Goal: Task Accomplishment & Management: Complete application form

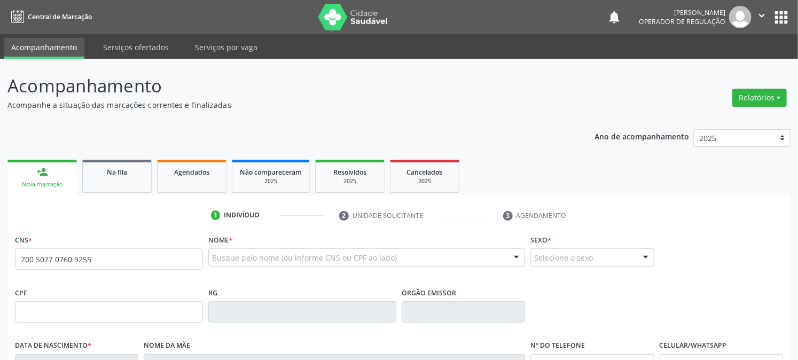
type input "700 5077 0760 9255"
type input "2[DATE]"
type input "[PERSON_NAME]"
type input "[PHONE_NUMBER]"
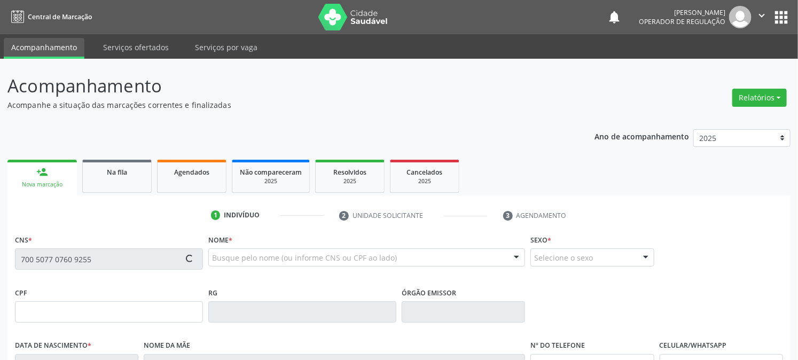
type input "1242"
type input "700.836.564-05"
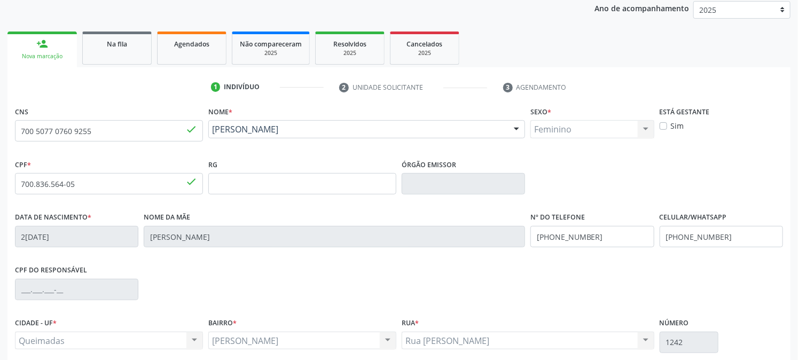
scroll to position [218, 0]
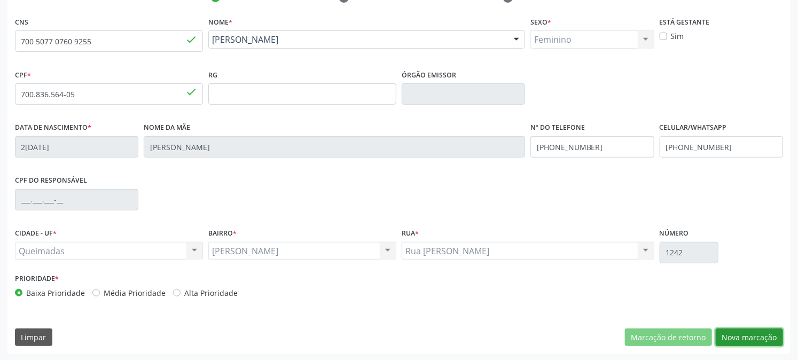
click at [745, 331] on button "Nova marcação" at bounding box center [749, 338] width 67 height 18
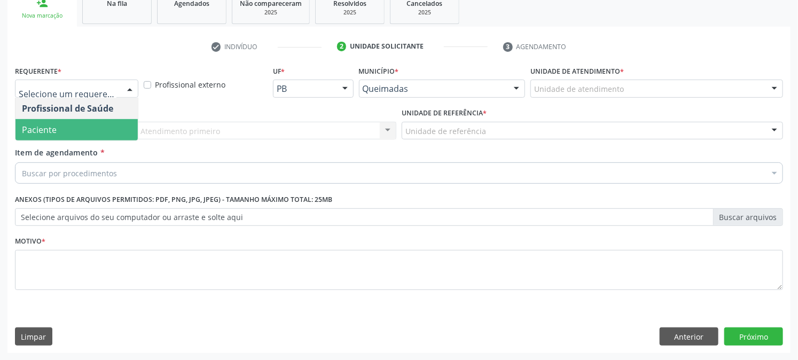
click at [86, 135] on span "Paciente" at bounding box center [76, 129] width 122 height 21
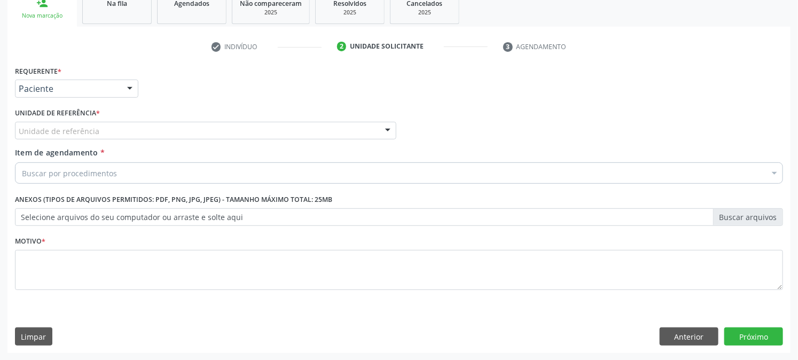
click at [105, 130] on div "Unidade de referência" at bounding box center [206, 131] width 382 height 18
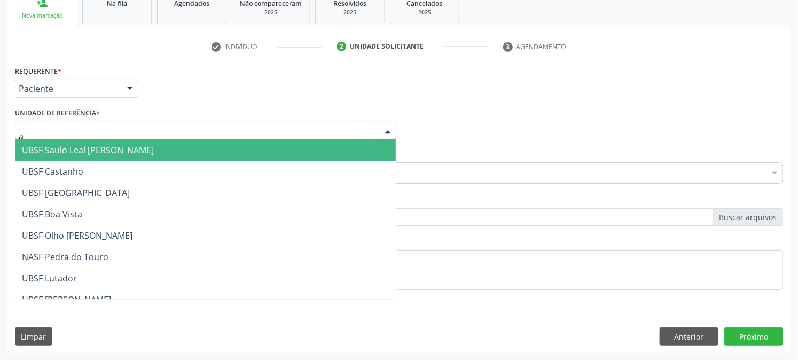
type input "an"
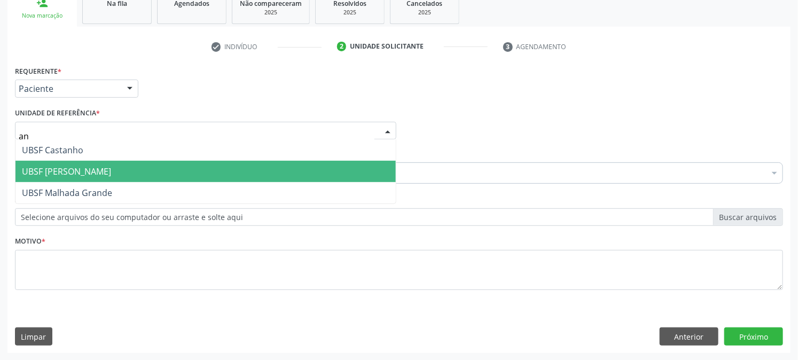
click at [88, 177] on span "UBSF [PERSON_NAME]" at bounding box center [205, 171] width 381 height 21
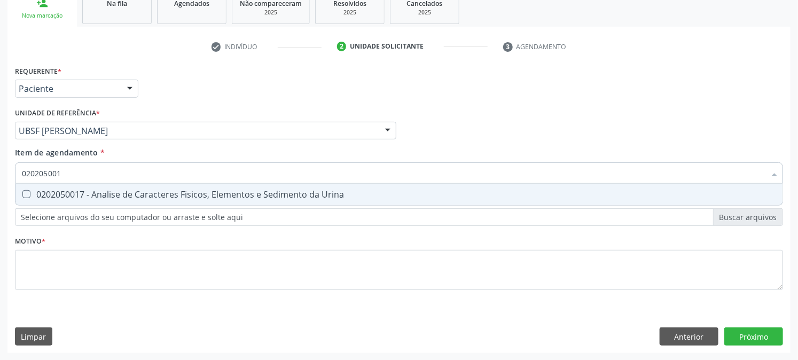
type input "0202050017"
click at [97, 199] on span "0202050017 - Analise de Caracteres Fisicos, Elementos e Sedimento da Urina" at bounding box center [398, 194] width 767 height 21
checkbox Urina "true"
click at [0, 234] on div "Acompanhamento Acompanhe a situação das marcações correntes e finalizadas Relat…" at bounding box center [399, 125] width 798 height 471
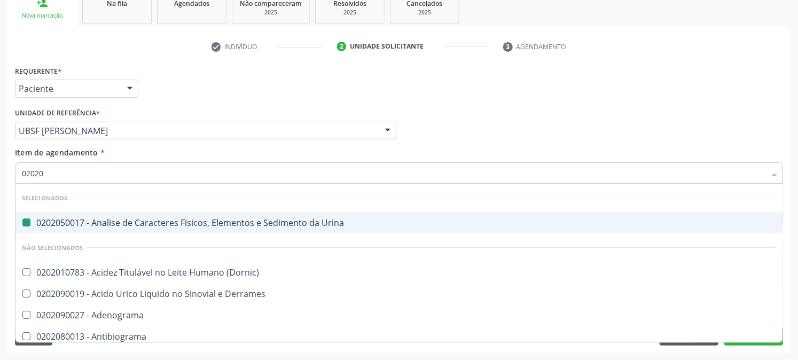
type input "020201"
checkbox Urina "false"
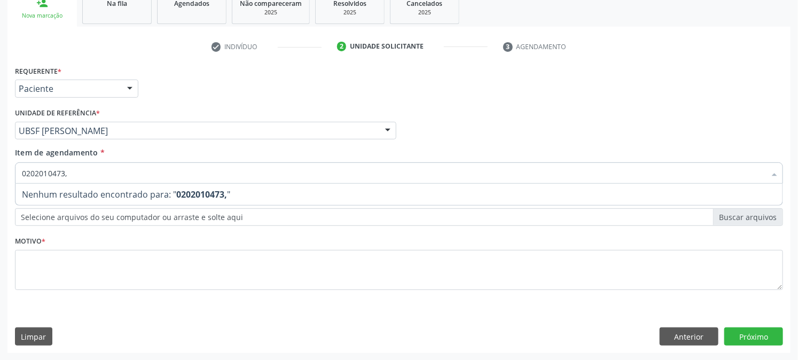
type input "0202010473"
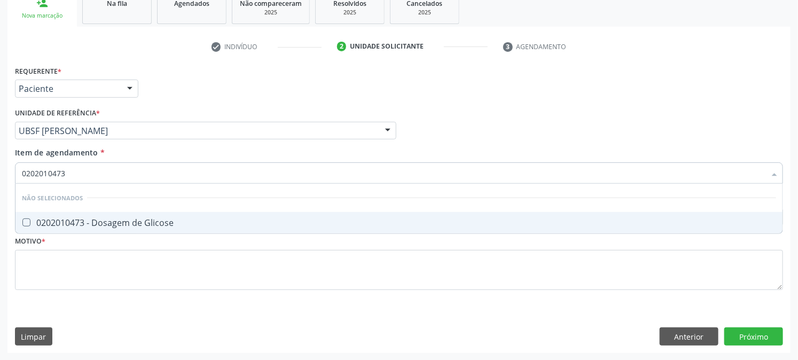
click at [102, 224] on div "0202010473 - Dosagem de Glicose" at bounding box center [399, 223] width 755 height 9
checkbox Glicose "true"
type input "0202010473"
click at [0, 185] on div "Acompanhamento Acompanhe a situação das marcações correntes e finalizadas Relat…" at bounding box center [399, 125] width 798 height 471
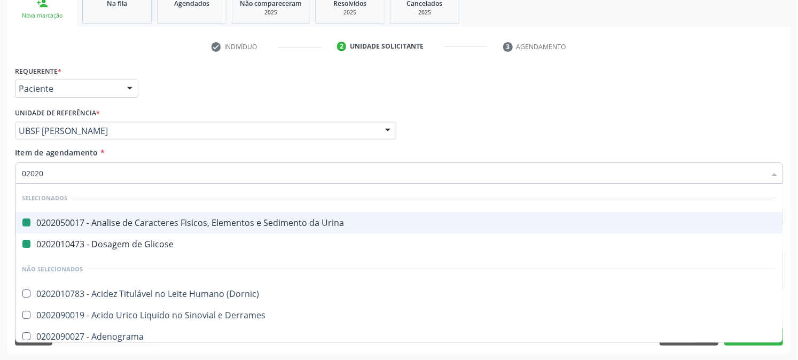
type input "020202"
checkbox Urina "false"
checkbox Glicose "false"
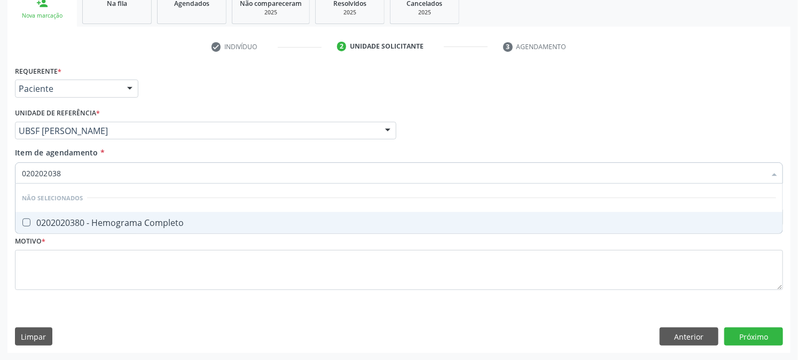
type input "0202020380"
click at [100, 228] on span "0202020380 - Hemograma Completo" at bounding box center [398, 222] width 767 height 21
checkbox Completo "true"
type input "0202020380"
click at [0, 198] on div "Acompanhamento Acompanhe a situação das marcações correntes e finalizadas Relat…" at bounding box center [399, 125] width 798 height 471
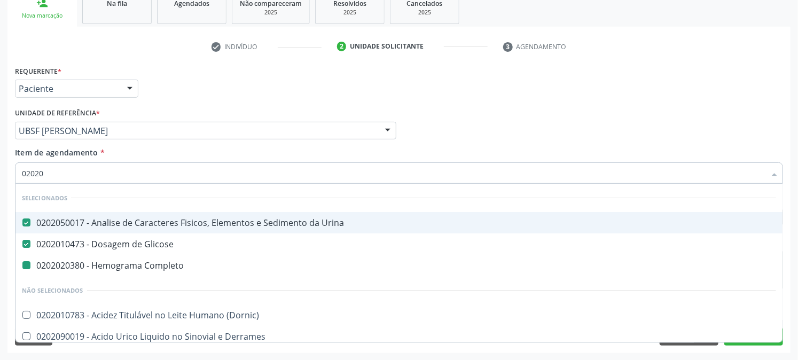
type input "020203"
checkbox Completo "false"
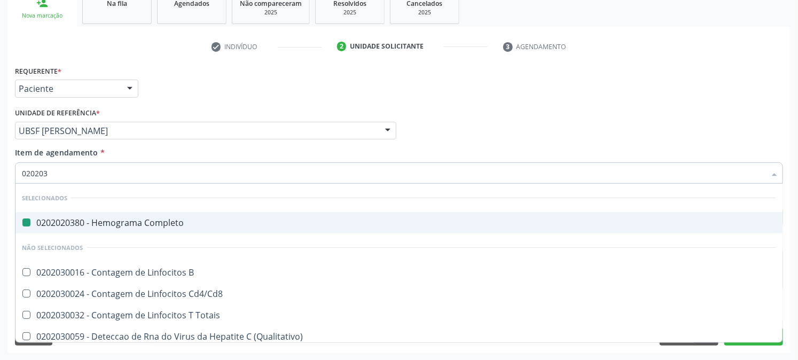
type input "0202030"
checkbox Completo "false"
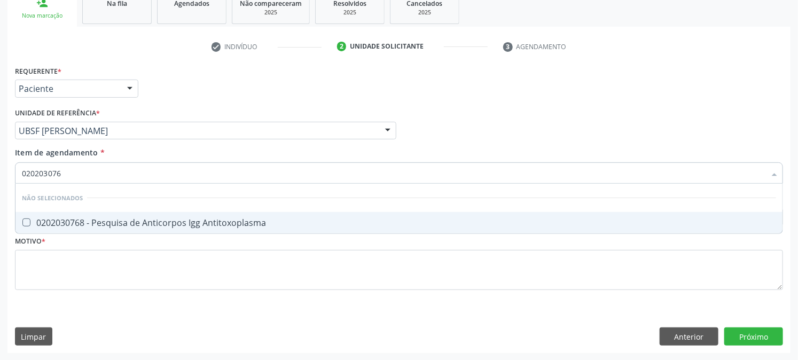
type input "0202030768"
click at [89, 227] on span "0202030768 - Pesquisa de Anticorpos Igg Antitoxoplasma" at bounding box center [398, 222] width 767 height 21
checkbox Antitoxoplasma "true"
type input "0202030768"
click at [0, 251] on div "Acompanhamento Acompanhe a situação das marcações correntes e finalizadas Relat…" at bounding box center [399, 125] width 798 height 471
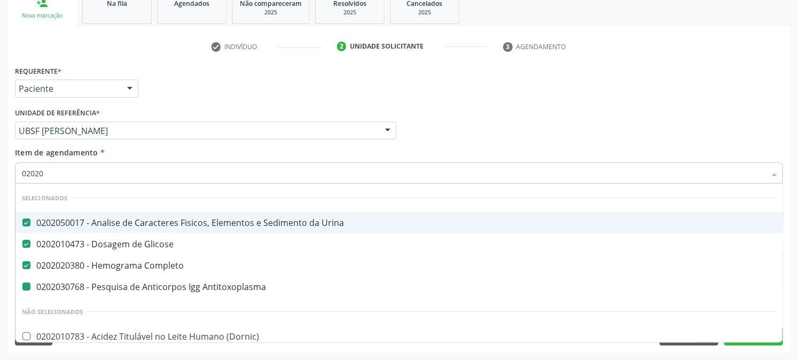
type input "020203"
checkbox Antitoxoplasma "false"
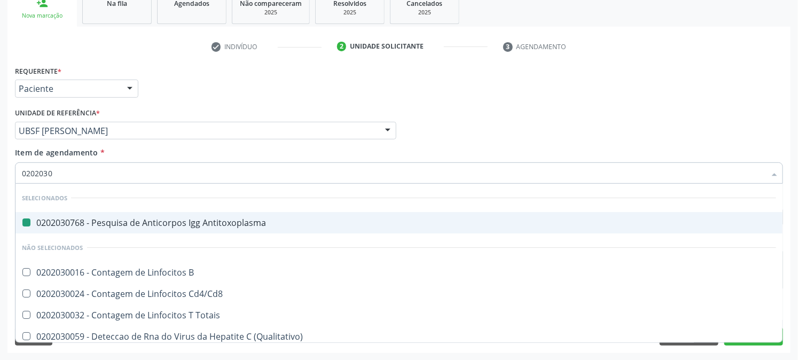
type input "02020308"
checkbox Antitoxoplasma "false"
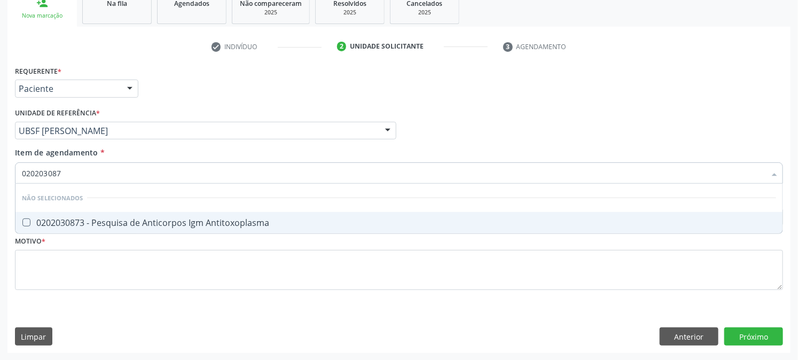
type input "0202030873"
click at [134, 219] on div "0202030873 - Pesquisa de Anticorpos Igm Antitoxoplasma" at bounding box center [399, 223] width 755 height 9
checkbox Antitoxoplasma "true"
click at [0, 198] on div "Acompanhamento Acompanhe a situação das marcações correntes e finalizadas Relat…" at bounding box center [399, 125] width 798 height 471
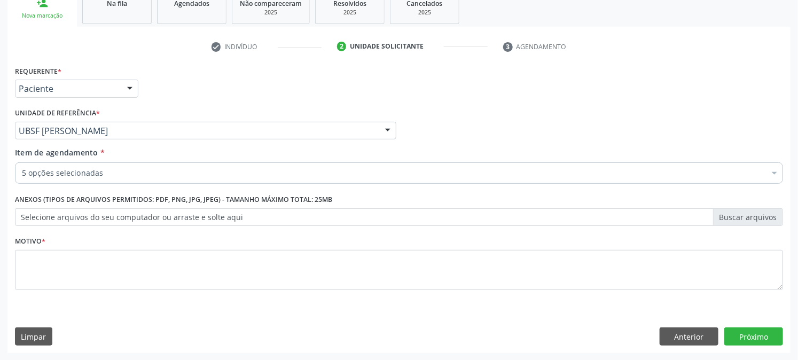
click at [34, 178] on div "5 opções selecionadas" at bounding box center [399, 172] width 769 height 21
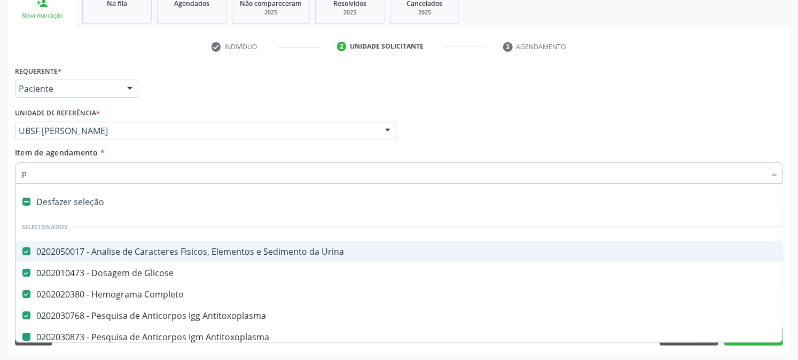
type input "pe"
checkbox Antitoxoplasma "false"
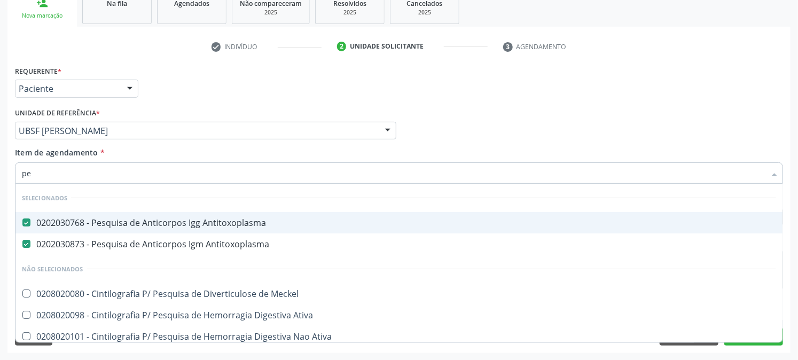
type input "p"
checkbox Ativa "true"
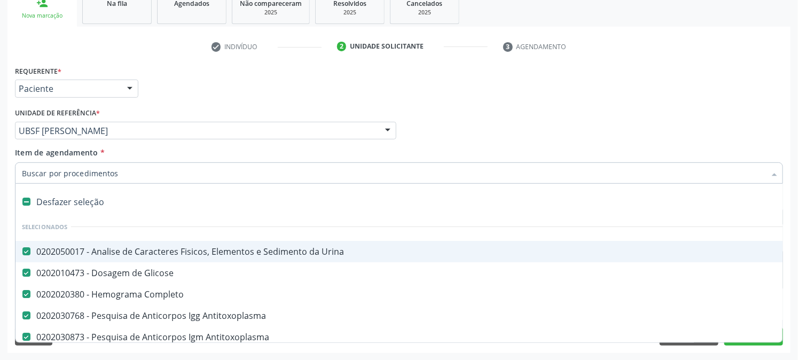
click at [0, 186] on div "Acompanhamento Acompanhe a situação das marcações correntes e finalizadas Relat…" at bounding box center [399, 125] width 798 height 471
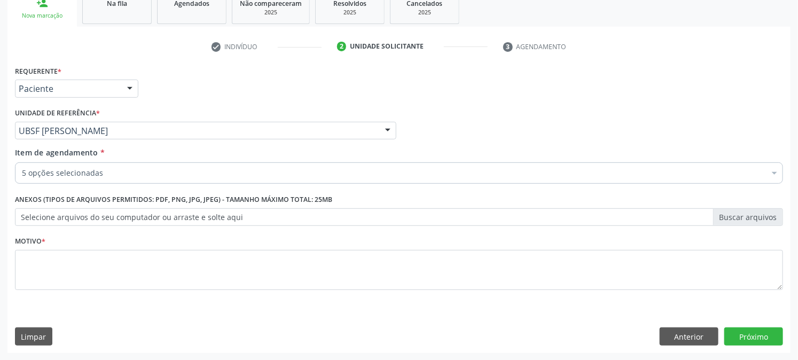
click at [30, 180] on div "5 opções selecionadas" at bounding box center [399, 172] width 769 height 21
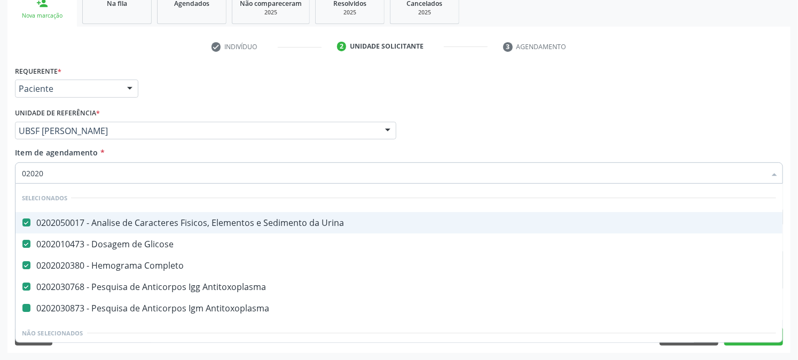
type input "020203"
checkbox Antitoxoplasma "false"
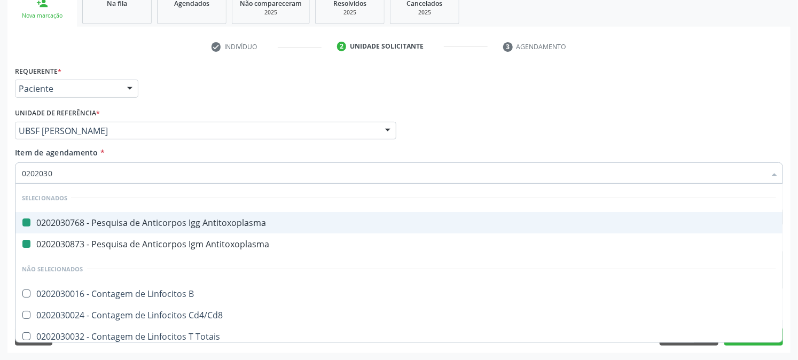
type input "02020309"
checkbox Antitoxoplasma "false"
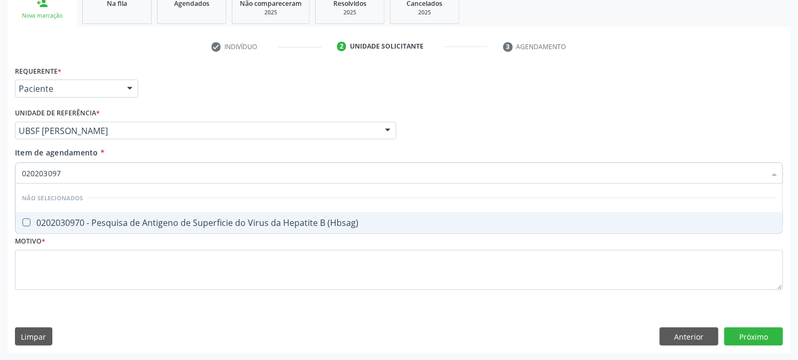
type input "0202030970"
click at [151, 227] on span "0202030970 - Pesquisa de Antigeno de Superficie do Virus da Hepatite B (Hbsag)" at bounding box center [398, 222] width 767 height 21
checkbox \(Hbsag\) "true"
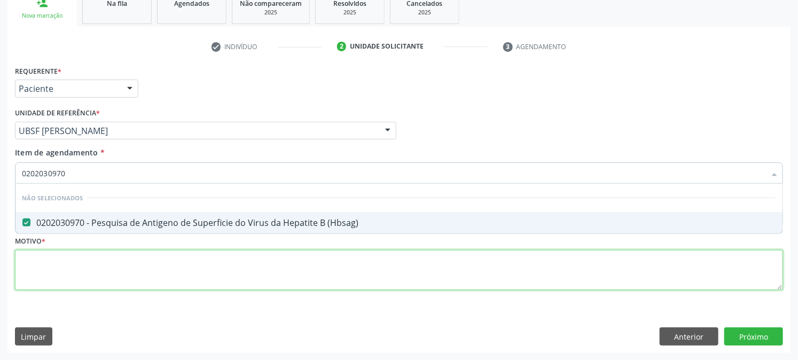
click at [131, 263] on div "Requerente * Paciente Profissional de Saúde Paciente Nenhum resultado encontrad…" at bounding box center [399, 184] width 769 height 242
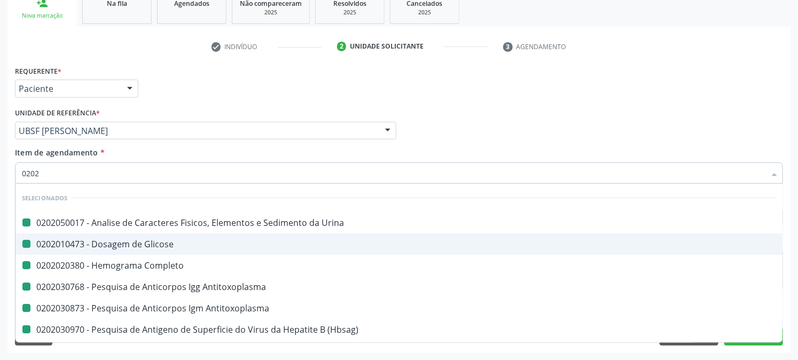
type input "02021"
checkbox Urina "false"
checkbox Glicose "false"
checkbox Completo "false"
checkbox Antitoxoplasma "false"
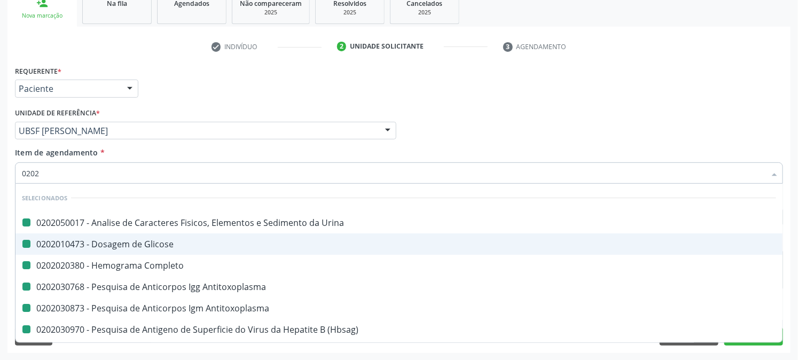
checkbox Antitoxoplasma "false"
checkbox \(Hbsag\) "false"
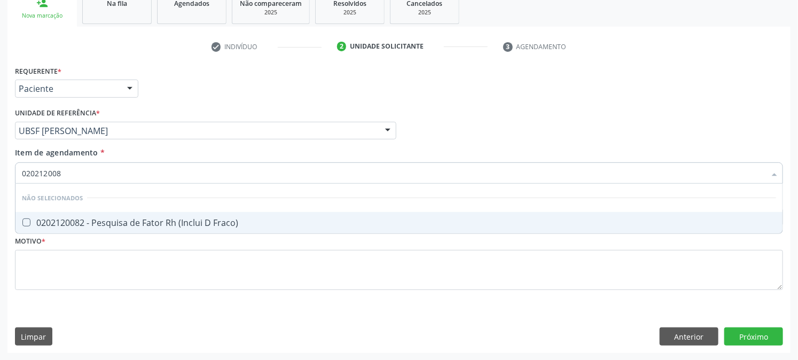
type input "0202120082"
drag, startPoint x: 164, startPoint y: 219, endPoint x: 152, endPoint y: 227, distance: 14.2
click at [164, 219] on div "0202120082 - Pesquisa de Fator Rh (Inclui D Fraco)" at bounding box center [399, 223] width 755 height 9
checkbox Fraco\) "true"
click at [0, 202] on div "Acompanhamento Acompanhe a situação das marcações correntes e finalizadas Relat…" at bounding box center [399, 125] width 798 height 471
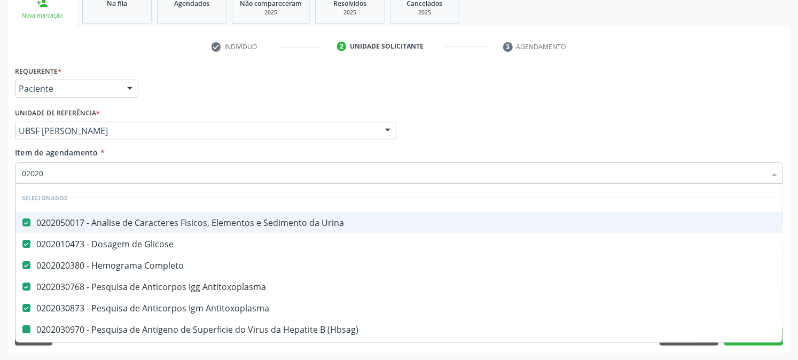
type input "020203"
checkbox \(Hbsag\) "false"
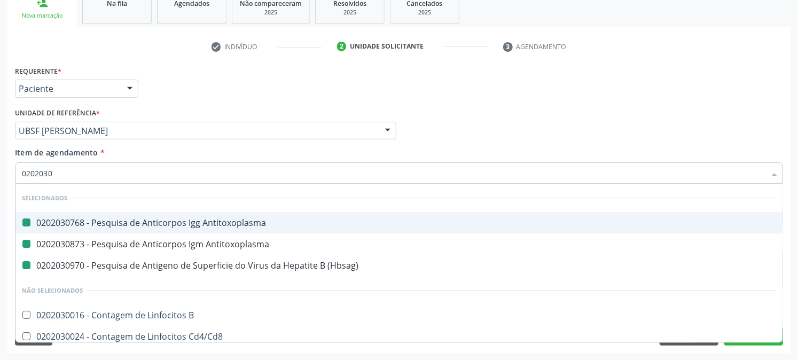
type input "02020303"
checkbox Antitoxoplasma "false"
checkbox \(Hbsag\) "false"
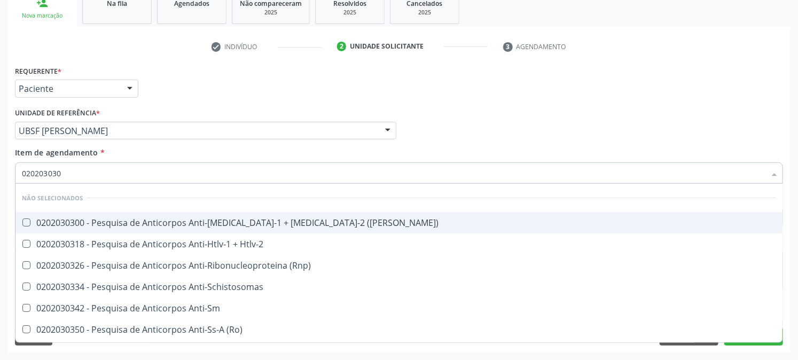
type input "0202030300"
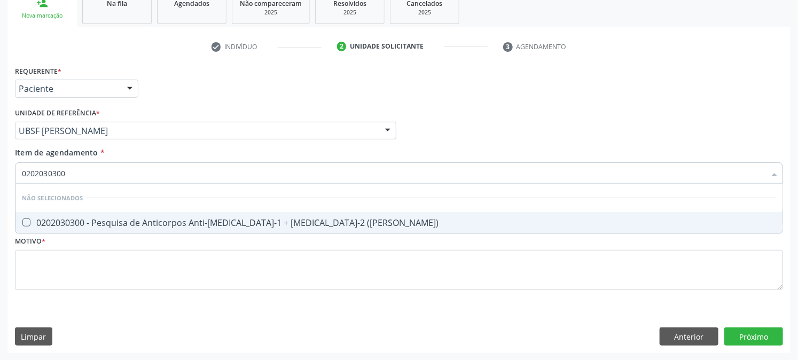
click at [75, 223] on div "0202030300 - Pesquisa de Anticorpos Anti-[MEDICAL_DATA]-1 + [MEDICAL_DATA]-2 ([…" at bounding box center [399, 223] width 755 height 9
checkbox \(Elisa\) "true"
click at [0, 218] on div "Acompanhamento Acompanhe a situação das marcações correntes e finalizadas Relat…" at bounding box center [399, 125] width 798 height 471
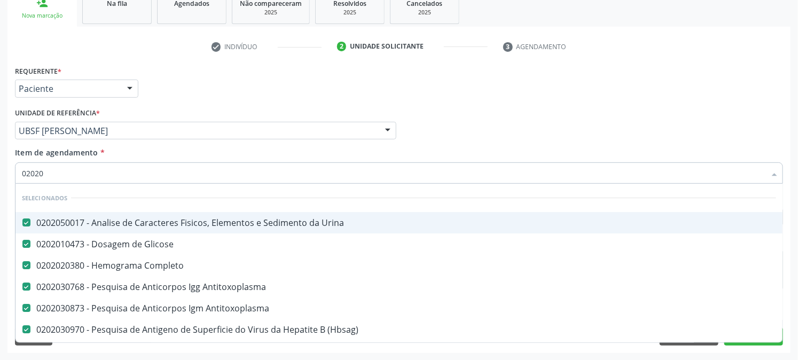
type input "020203"
checkbox \(Elisa\) "false"
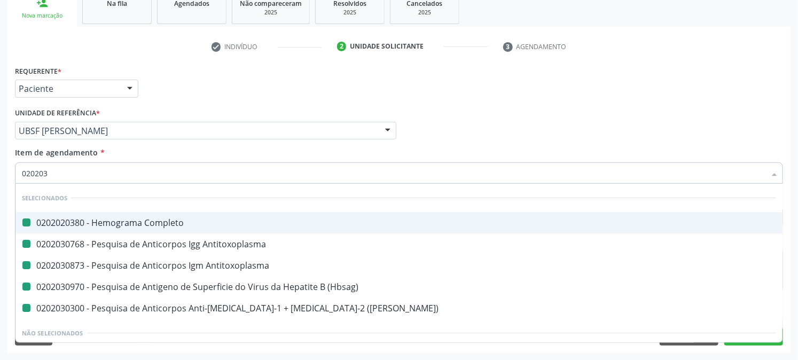
type input "0202031"
checkbox Completo "false"
checkbox Antitoxoplasma "false"
checkbox \(Hbsag\) "false"
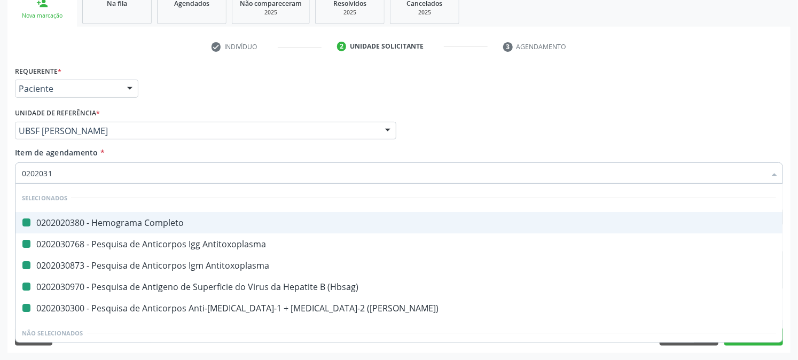
checkbox \(Elisa\) "false"
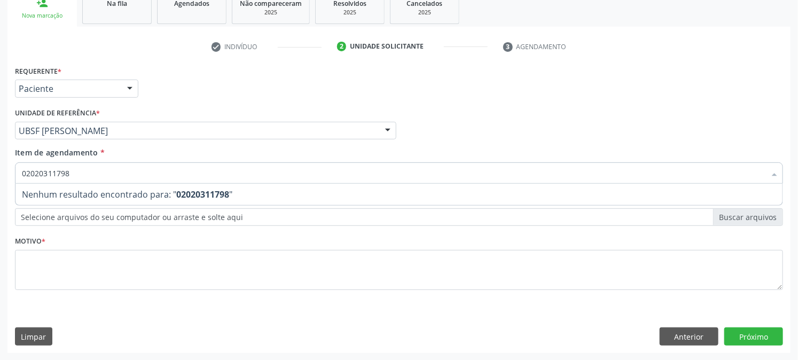
type input "0202031179"
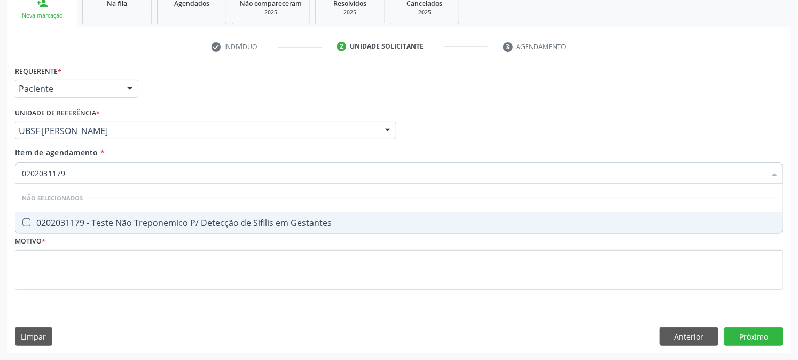
click at [183, 222] on div "0202031179 - Teste Não Treponemico P/ Detecção de Sifilis em Gestantes" at bounding box center [399, 223] width 755 height 9
checkbox Gestantes "true"
click at [0, 225] on div "Acompanhamento Acompanhe a situação das marcações correntes e finalizadas Relat…" at bounding box center [399, 125] width 798 height 471
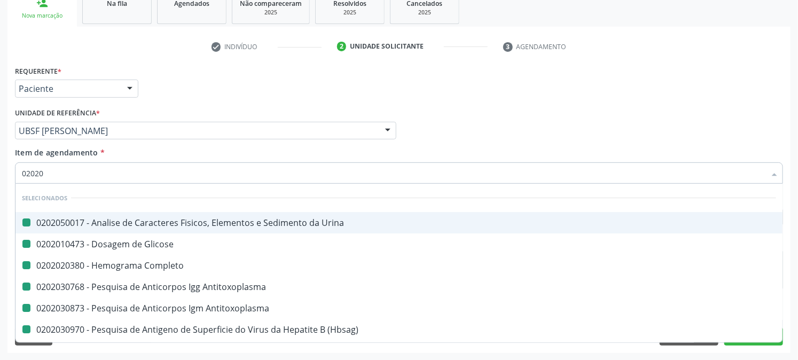
type input "020208"
checkbox Urina "false"
checkbox Glicose "false"
checkbox Completo "false"
checkbox Antitoxoplasma "false"
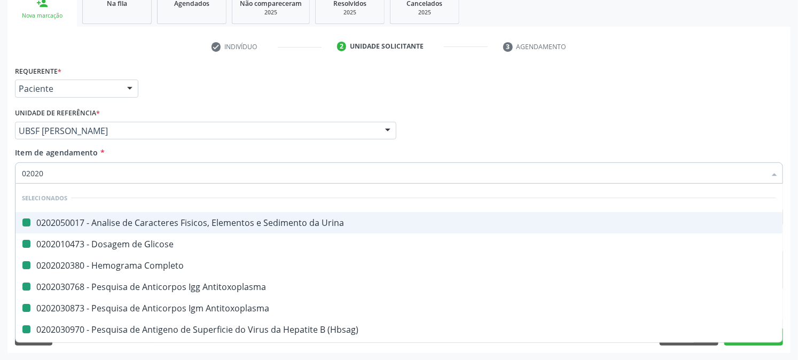
checkbox Antitoxoplasma "false"
checkbox \(Hbsag\) "false"
checkbox \(Elisa\) "false"
checkbox Gestantes "false"
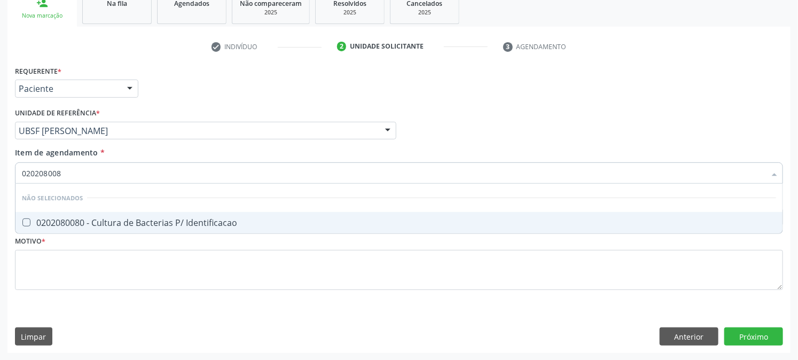
type input "0202080080"
click at [177, 222] on div "0202080080 - Cultura de Bacterias P/ Identificacao" at bounding box center [399, 223] width 755 height 9
checkbox Identificacao "true"
click at [0, 191] on div "Acompanhamento Acompanhe a situação das marcações correntes e finalizadas Relat…" at bounding box center [399, 125] width 798 height 471
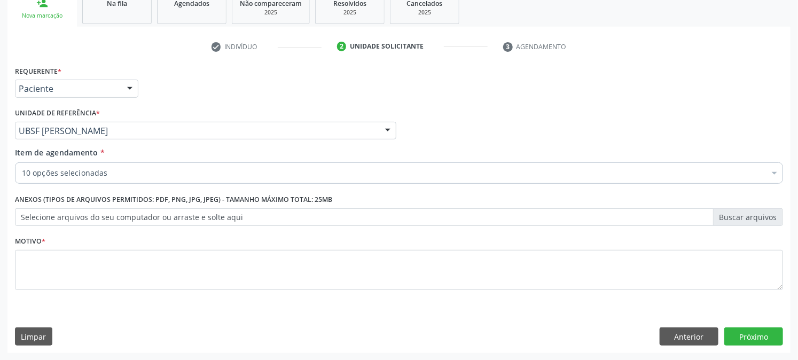
click at [68, 178] on div "10 opções selecionadas" at bounding box center [399, 172] width 769 height 21
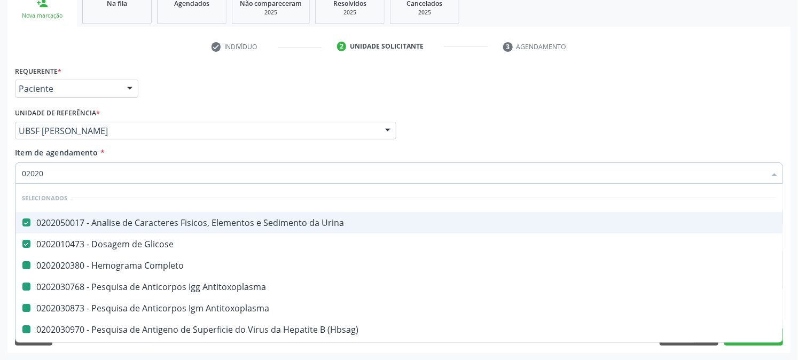
type input "020201"
checkbox Completo "false"
checkbox Antitoxoplasma "false"
checkbox \(Hbsag\) "false"
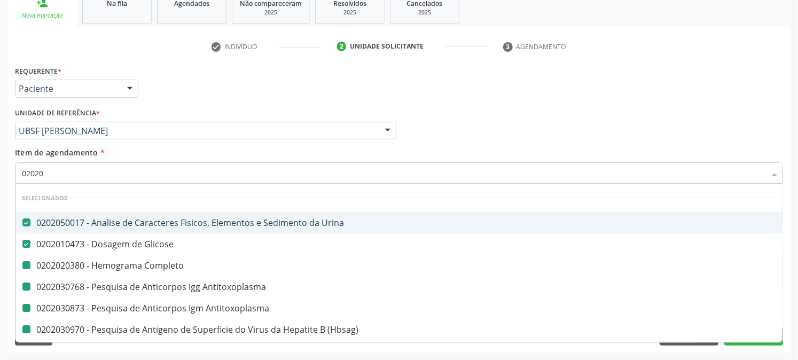
checkbox \(Elisa\) "false"
checkbox Gestantes "false"
checkbox Identificacao "false"
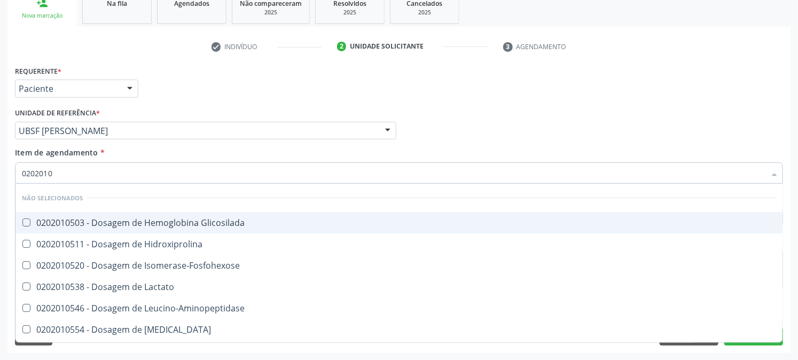
type input "02020105"
checkbox Glicosilada "false"
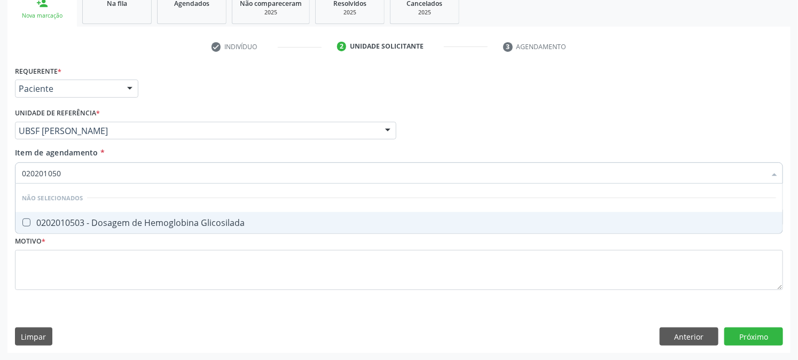
type input "0202010503"
click div "0202010503 - Dosagem de Hemoglobina Glicosilada"
checkbox Glicosilada "true"
click div "Acompanhamento Acompanhe a situação das marcações correntes e finalizadas Relat…"
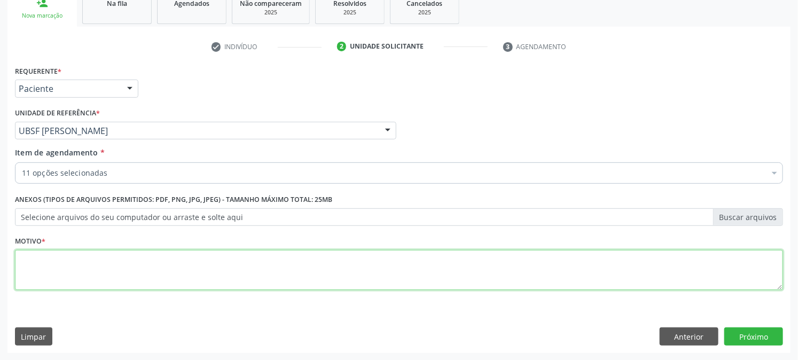
click textarea
type textarea "g"
type textarea "GRAVIDEZ - 1º TRIMESTRE"
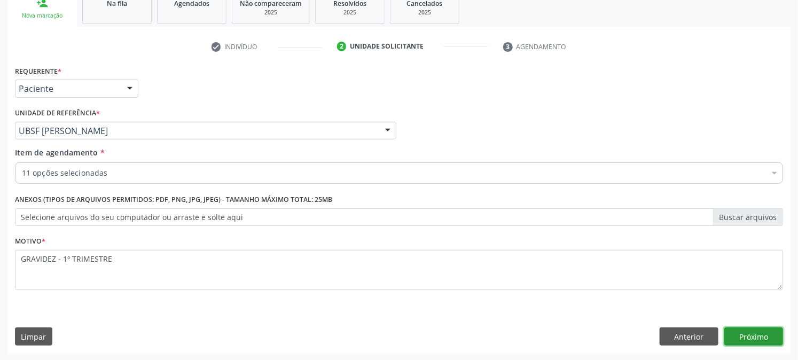
click button "Próximo"
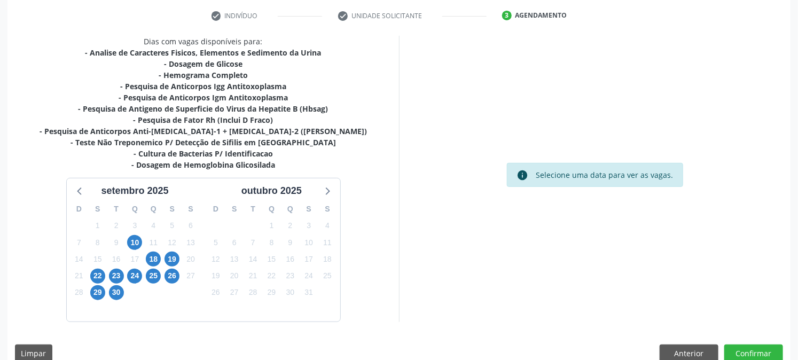
scroll to position [216, 0]
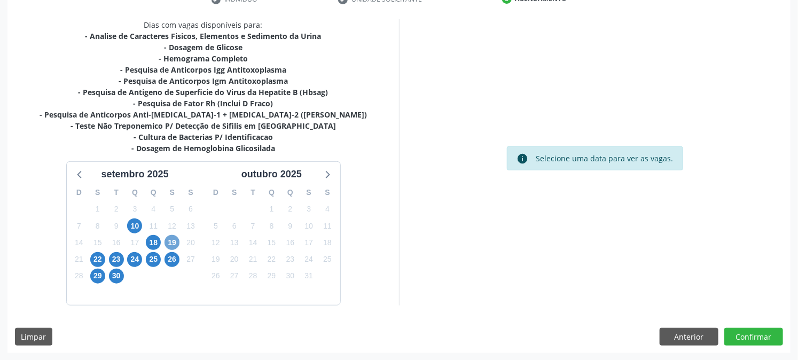
click span "19"
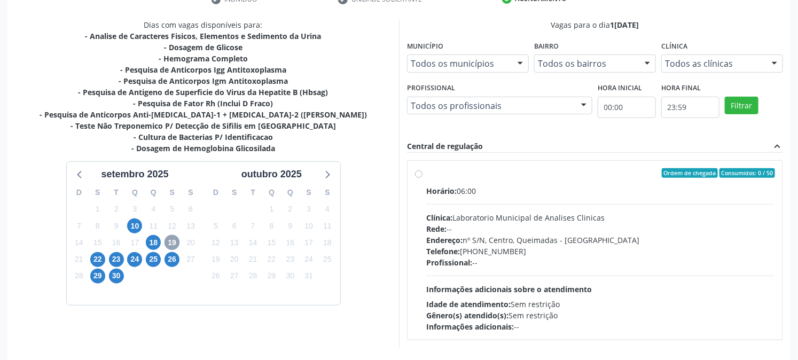
scroll to position [259, 0]
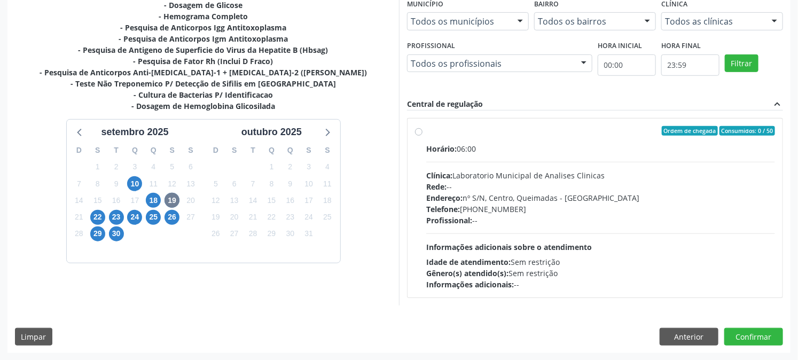
click div "Horário: 06:00"
click input "Ordem de chegada Consumidos: 0 / 50 Horário: 06:00 Clínica: Laboratorio Municip…"
radio input "true"
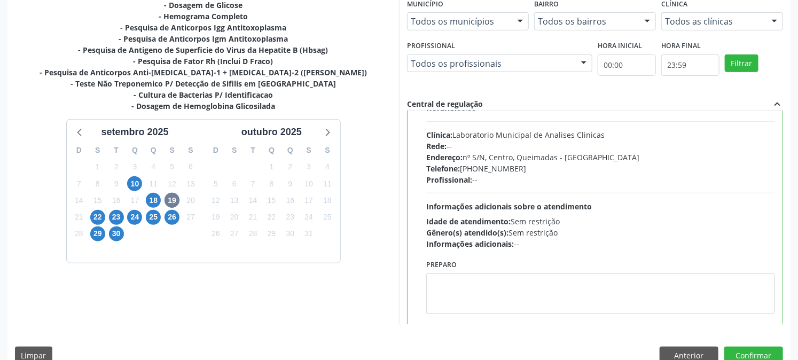
scroll to position [52, 0]
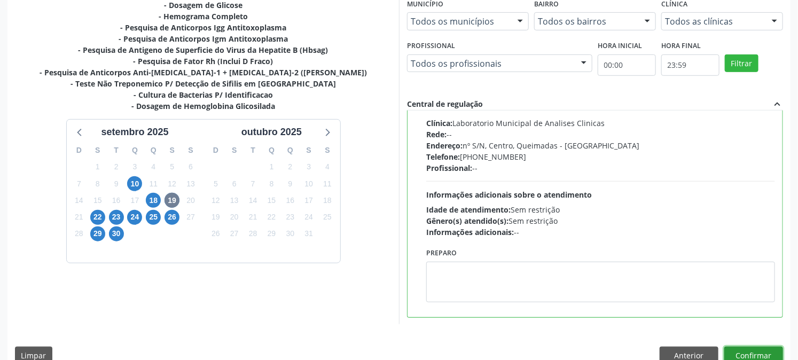
click button "Confirmar"
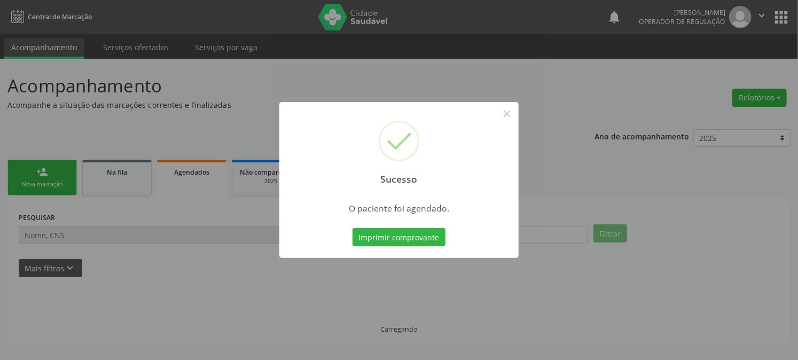
scroll to position [0, 0]
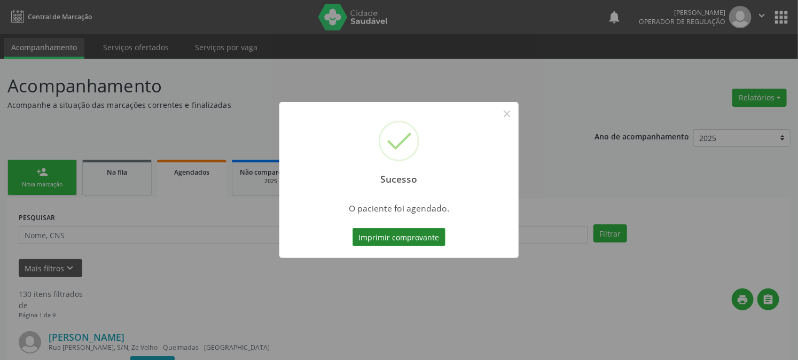
click button "Imprimir comprovante"
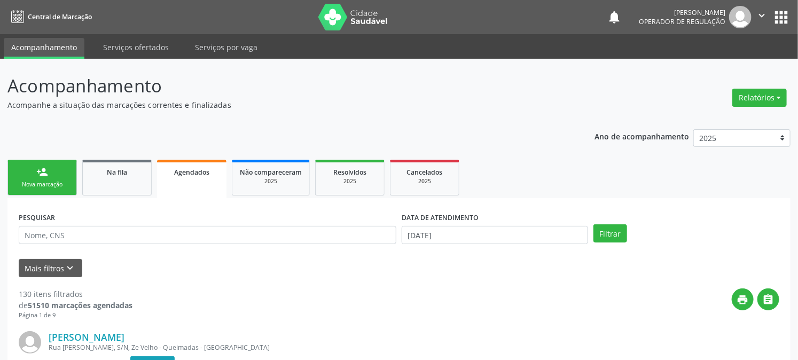
click at [27, 178] on link "person_add Nova marcação" at bounding box center [41, 178] width 69 height 36
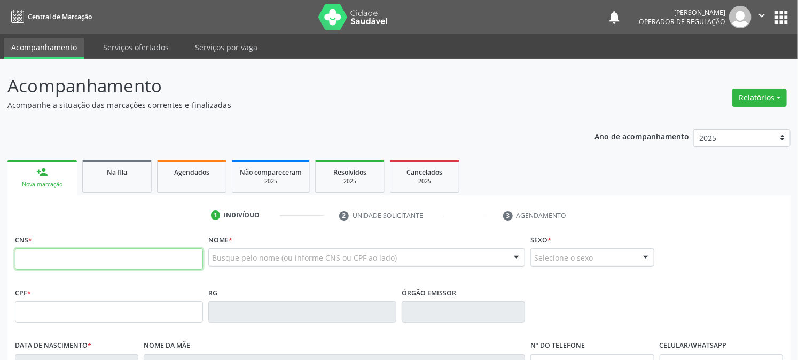
click at [106, 249] on input "text" at bounding box center [109, 259] width 188 height 21
click at [191, 223] on ul "1 Indivíduo 2 Unidade solicitante 3 Agendamento" at bounding box center [398, 216] width 783 height 18
click at [143, 255] on input "text" at bounding box center [109, 259] width 188 height 21
type input "700 0074 0860 5309"
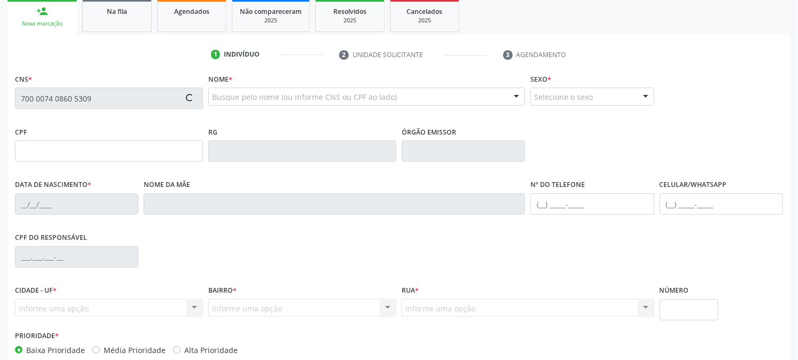
scroll to position [218, 0]
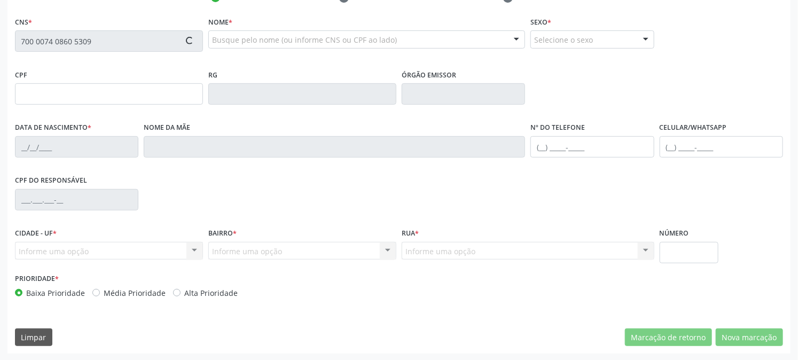
type input "179.616.464-00"
type input "25/11/2008"
type input "Ana Paula Nunes Oliveira"
type input "(83) 99412-1195"
type input "080.510.424-09"
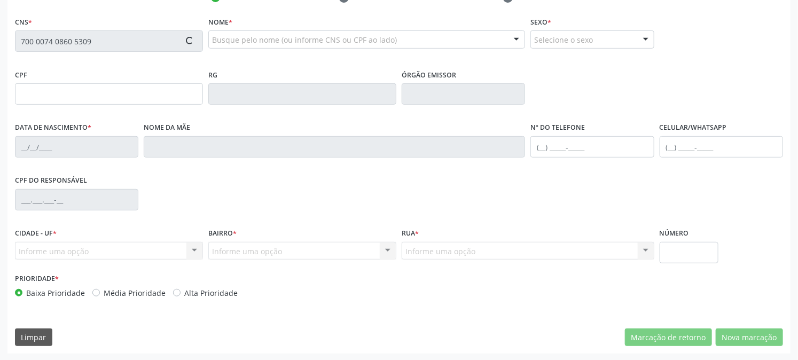
type input "30"
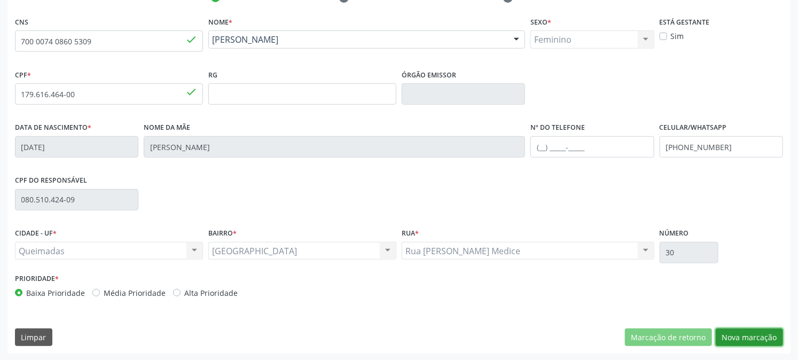
click at [755, 336] on button "Nova marcação" at bounding box center [749, 338] width 67 height 18
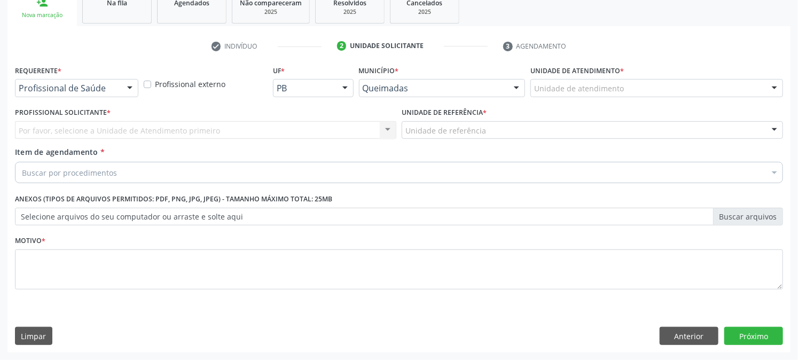
scroll to position [169, 0]
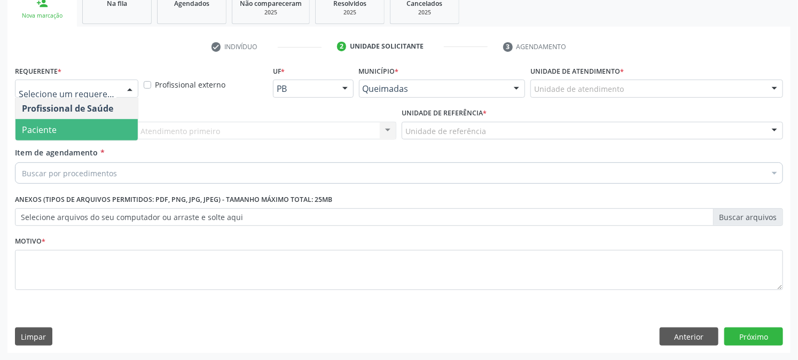
click at [59, 131] on span "Paciente" at bounding box center [76, 129] width 122 height 21
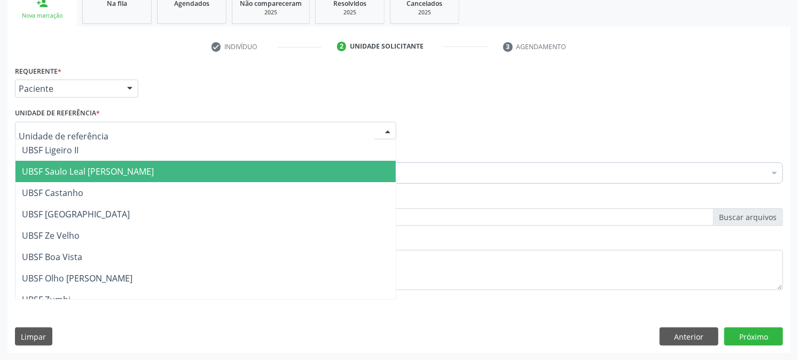
click at [80, 168] on span "UBSF Saulo Leal [PERSON_NAME]" at bounding box center [88, 172] width 132 height 12
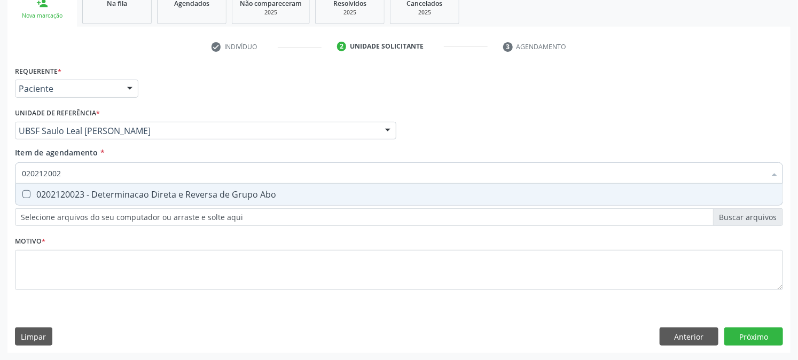
type input "0202120023"
click at [163, 197] on div "0202120023 - Determinacao Direta e Reversa de Grupo Abo" at bounding box center [399, 194] width 755 height 9
checkbox Abo "true"
type input "0202120023"
click at [0, 217] on div "Acompanhamento Acompanhe a situação das marcações correntes e finalizadas Relat…" at bounding box center [399, 125] width 798 height 471
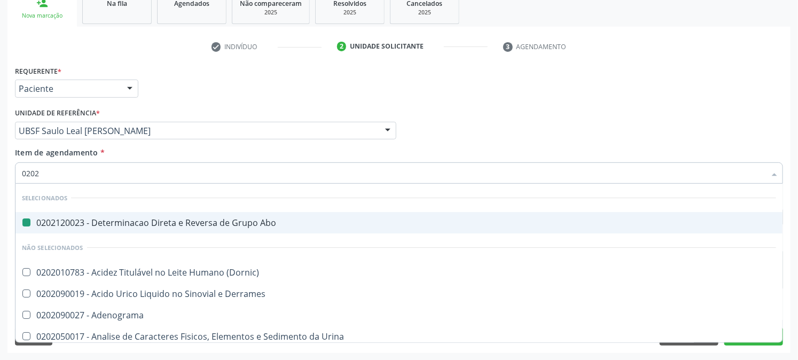
type input "02020"
checkbox Abo "false"
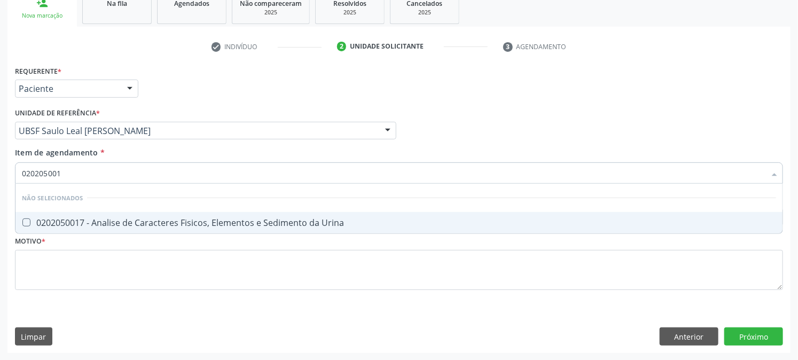
type input "0202050017"
click at [160, 223] on div "0202050017 - Analise de Caracteres Fisicos, Elementos e Sedimento da Urina" at bounding box center [399, 223] width 755 height 9
checkbox Urina "true"
type input "0202050017"
click at [0, 192] on div "Acompanhamento Acompanhe a situação das marcações correntes e finalizadas Relat…" at bounding box center [399, 125] width 798 height 471
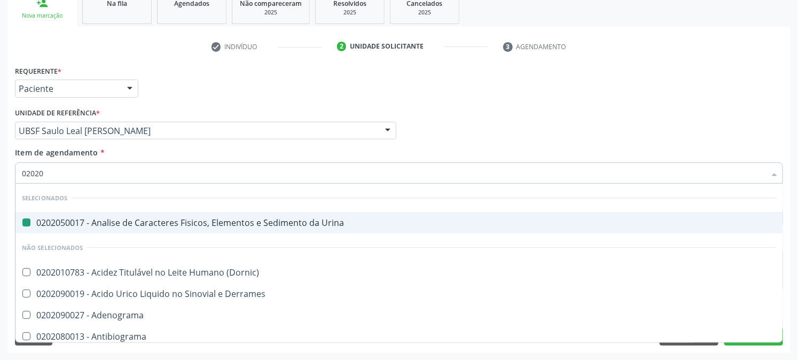
type input "020201"
checkbox Urina "false"
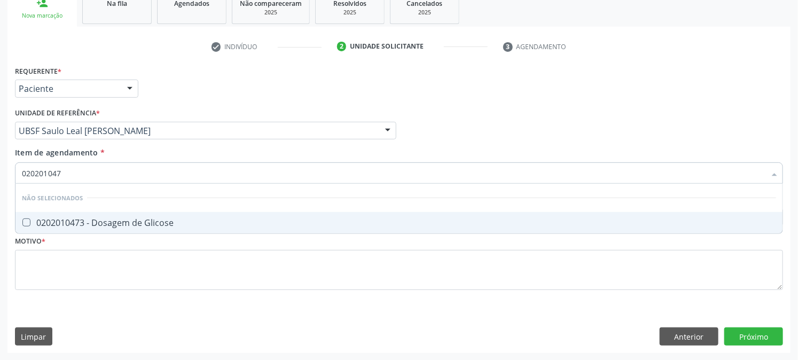
type input "0202010473"
click at [114, 223] on div "0202010473 - Dosagem de Glicose" at bounding box center [399, 223] width 755 height 9
checkbox Glicose "true"
type input "0202010473"
click at [0, 216] on div "Acompanhamento Acompanhe a situação das marcações correntes e finalizadas Relat…" at bounding box center [399, 125] width 798 height 471
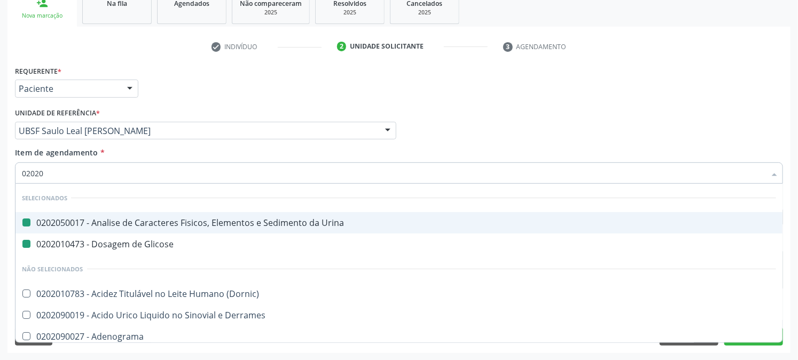
type input "020202"
checkbox Urina "false"
checkbox Glicose "false"
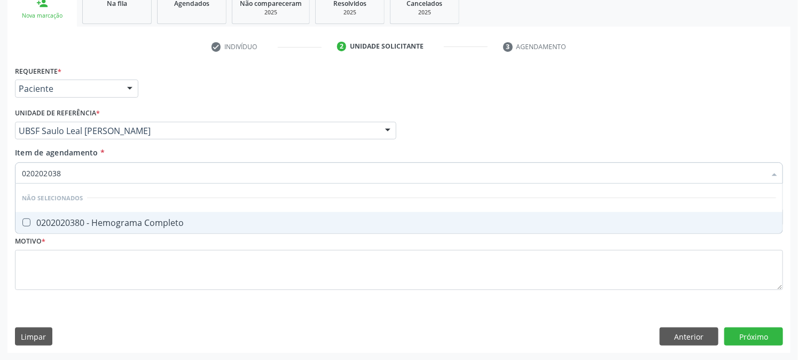
type input "0202020380"
click at [102, 219] on div "0202020380 - Hemograma Completo" at bounding box center [399, 223] width 755 height 9
checkbox Completo "true"
type input "0202020380"
click at [0, 270] on div "Acompanhamento Acompanhe a situação das marcações correntes e finalizadas Relat…" at bounding box center [399, 125] width 798 height 471
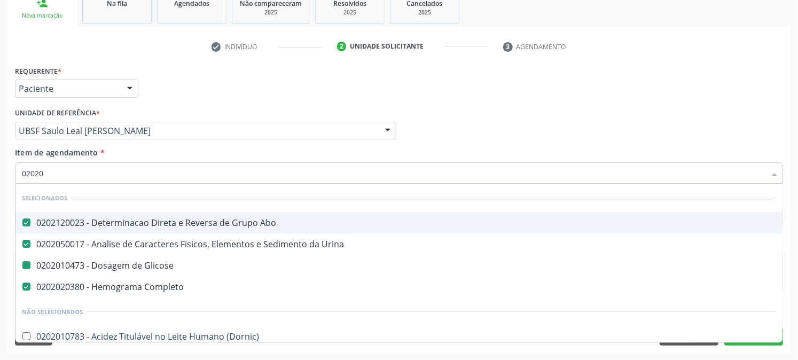
type input "020203"
checkbox Glicose "false"
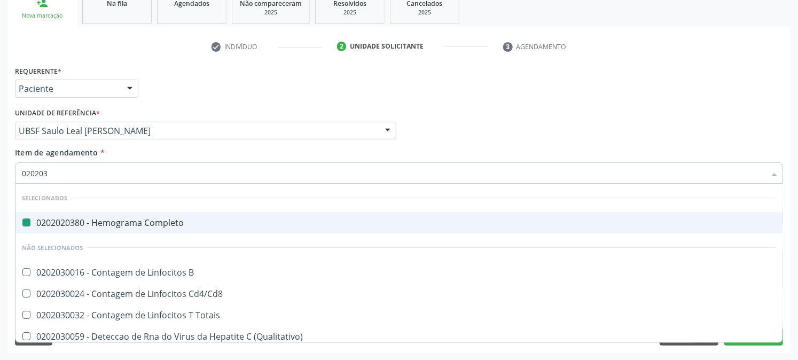
type input "0202030"
checkbox Completo "false"
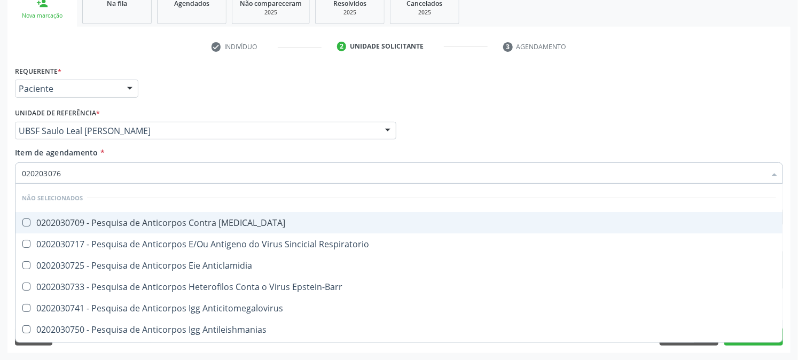
type input "0202030768"
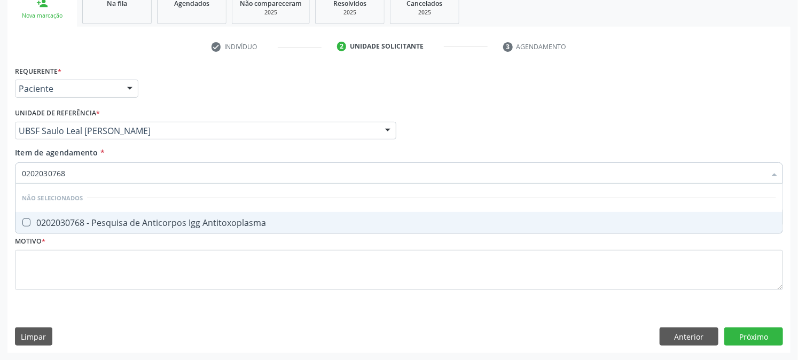
click at [100, 226] on div "0202030768 - Pesquisa de Anticorpos Igg Antitoxoplasma" at bounding box center [399, 223] width 755 height 9
checkbox Antitoxoplasma "true"
click at [0, 250] on div "Acompanhamento Acompanhe a situação das marcações correntes e finalizadas Relat…" at bounding box center [399, 125] width 798 height 471
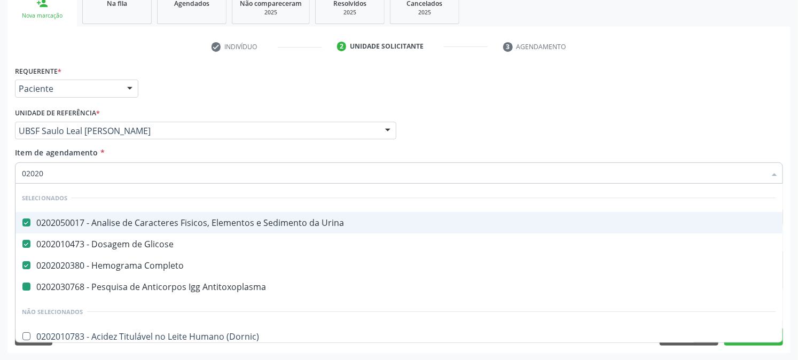
type input "020203"
checkbox Antitoxoplasma "false"
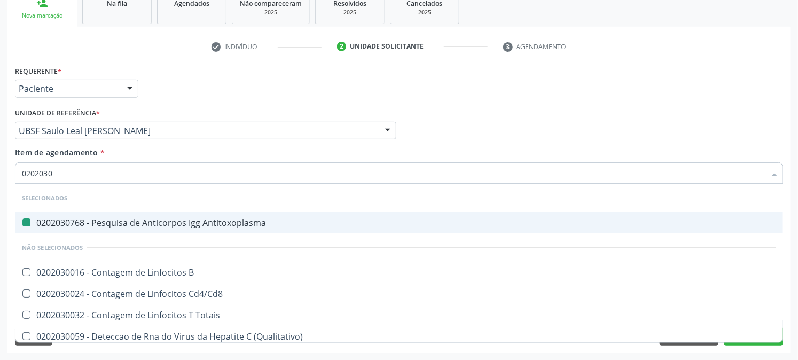
type input "02020308"
checkbox Antitoxoplasma "false"
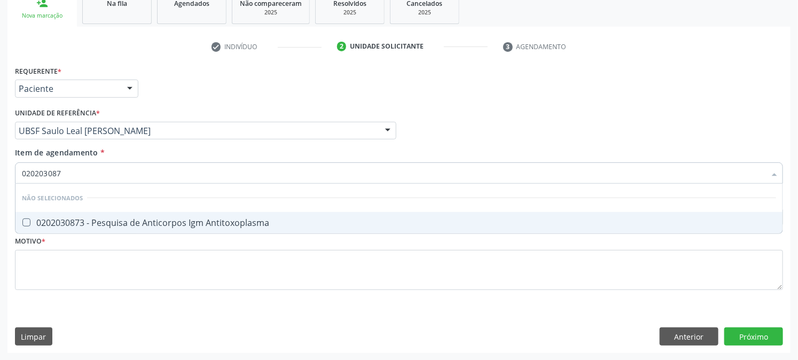
type input "0202030873"
click at [156, 222] on div "0202030873 - Pesquisa de Anticorpos Igm Antitoxoplasma" at bounding box center [399, 223] width 755 height 9
checkbox Antitoxoplasma "true"
click at [0, 172] on div "Acompanhamento Acompanhe a situação das marcações correntes e finalizadas Relat…" at bounding box center [399, 125] width 798 height 471
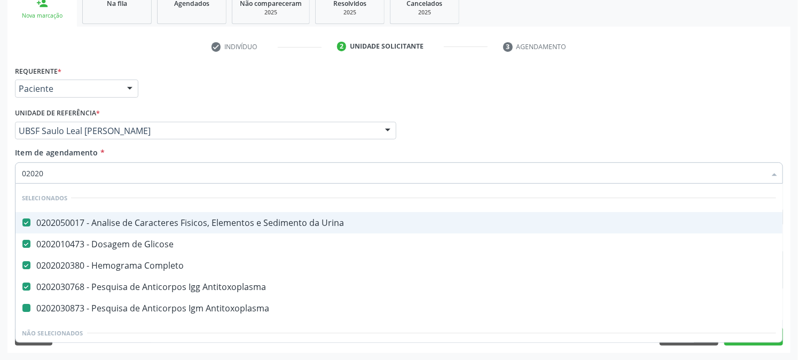
type input "020203"
checkbox Antitoxoplasma "false"
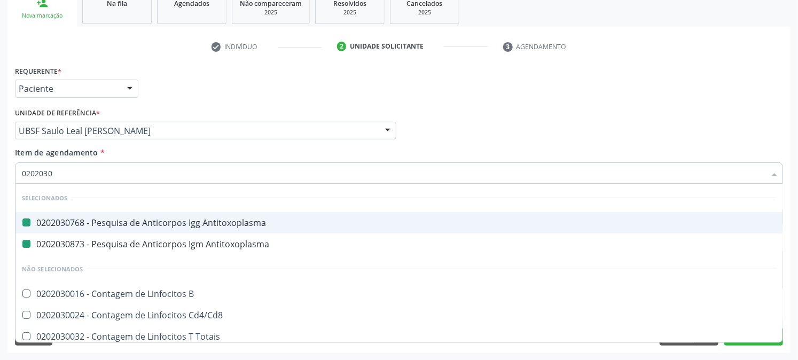
type input "02020309"
checkbox Antitoxoplasma "false"
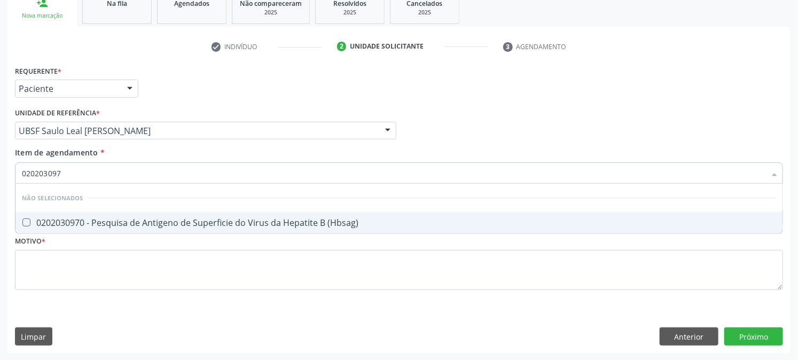
type input "0202030970"
click at [110, 228] on span "0202030970 - Pesquisa de Antigeno de Superficie do Virus da Hepatite B (Hbsag)" at bounding box center [398, 222] width 767 height 21
checkbox \(Hbsag\) "true"
click at [0, 190] on div "Acompanhamento Acompanhe a situação das marcações correntes e finalizadas Relat…" at bounding box center [399, 125] width 798 height 471
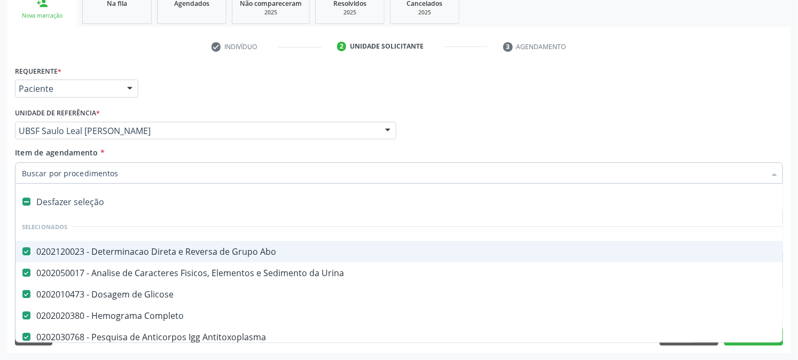
click at [0, 180] on div "Acompanhamento Acompanhe a situação das marcações correntes e finalizadas Relat…" at bounding box center [399, 125] width 798 height 471
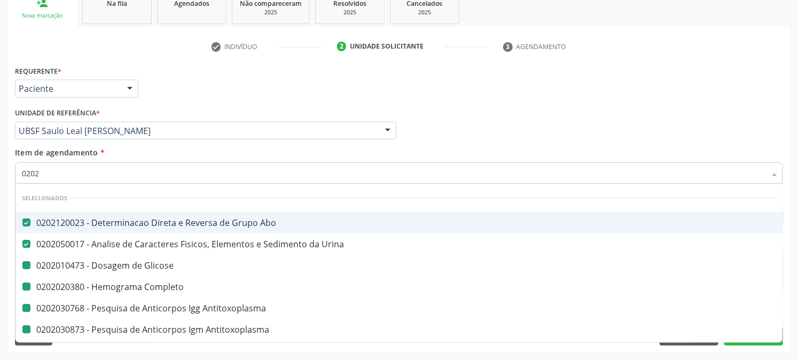
type input "02021"
checkbox Glicose "false"
checkbox Completo "false"
checkbox Antitoxoplasma "false"
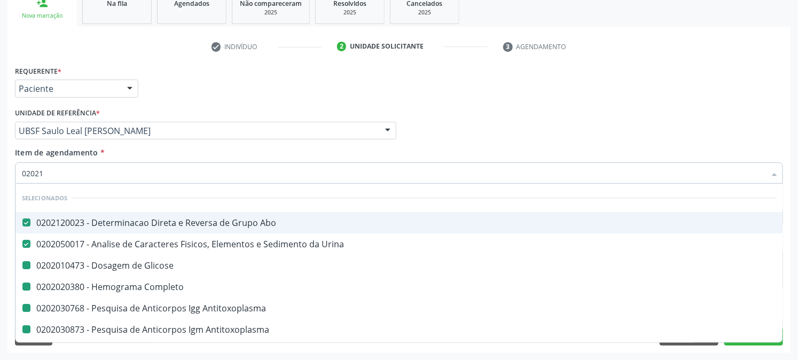
checkbox \(Hbsag\) "false"
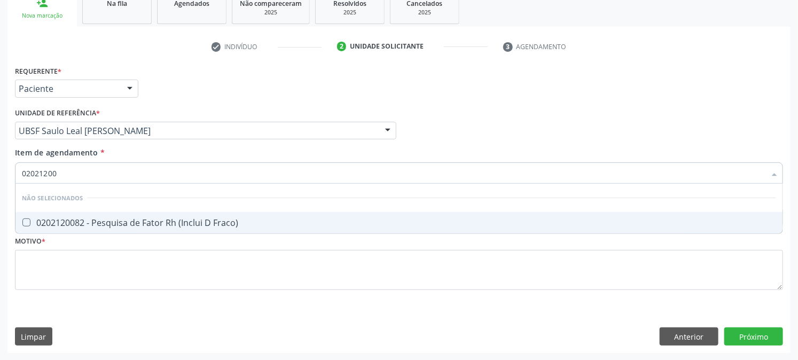
type input "020212008"
checkbox Fraco\) "false"
type input "0202120082"
click at [129, 219] on div "0202120082 - Pesquisa de Fator Rh (Inclui D Fraco)" at bounding box center [399, 223] width 755 height 9
checkbox Fraco\) "true"
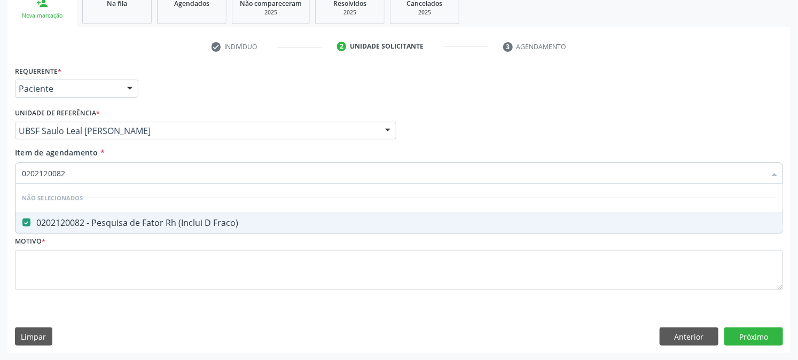
click at [0, 261] on div "Acompanhamento Acompanhe a situação das marcações correntes e finalizadas Relat…" at bounding box center [399, 125] width 798 height 471
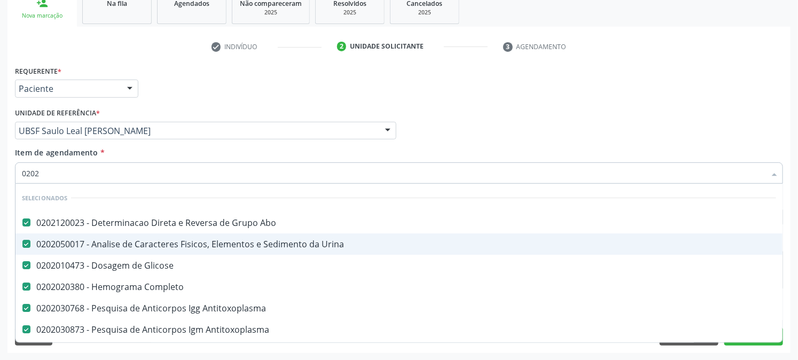
type input "02020"
checkbox Fraco\) "false"
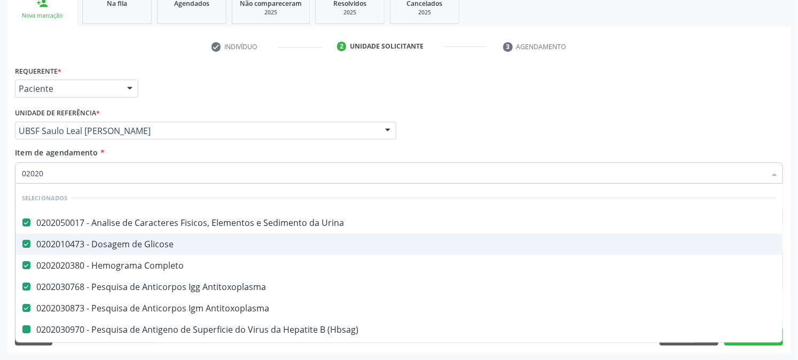
type input "020203"
checkbox \(Hbsag\) "false"
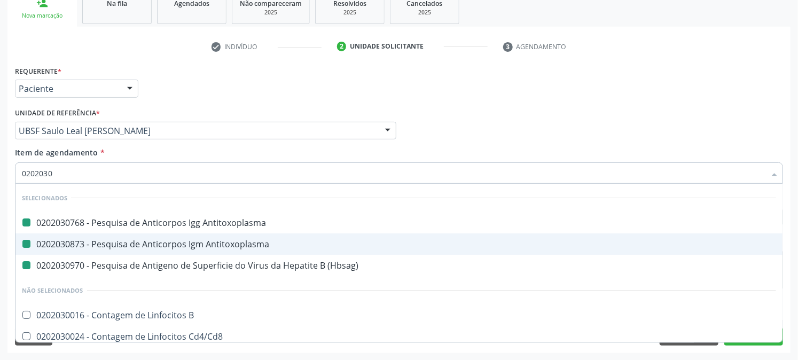
type input "02020303"
checkbox Antitoxoplasma "false"
checkbox \(Hbsag\) "false"
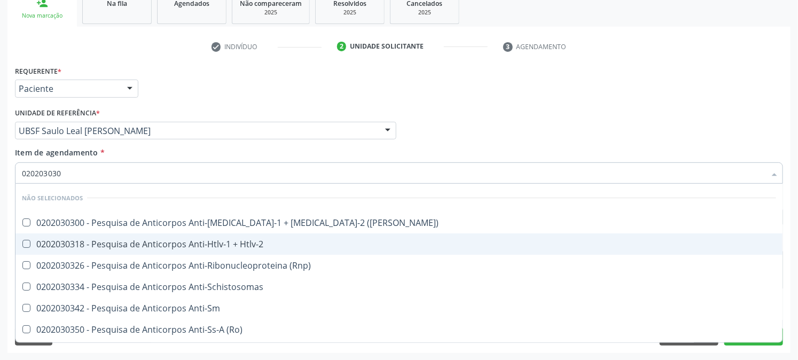
type input "0202030300"
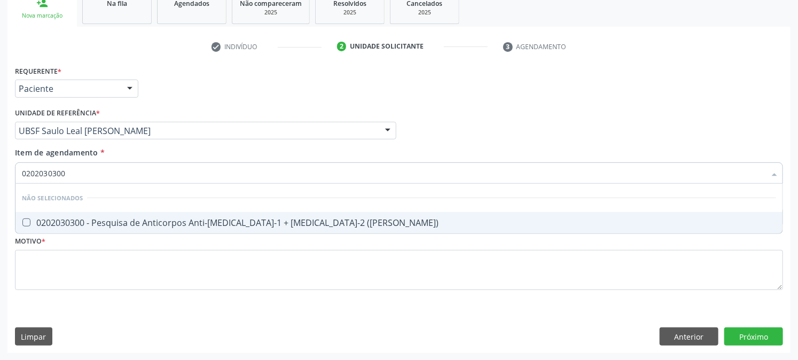
click at [148, 226] on div "0202030300 - Pesquisa de Anticorpos Anti-[MEDICAL_DATA]-1 + [MEDICAL_DATA]-2 ([…" at bounding box center [399, 223] width 755 height 9
checkbox \(Elisa\) "true"
click at [0, 227] on div "Acompanhamento Acompanhe a situação das marcações correntes e finalizadas Relat…" at bounding box center [399, 125] width 798 height 471
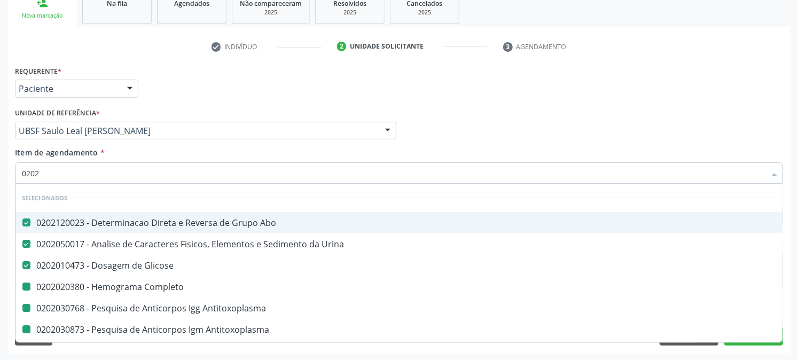
type input "02021"
checkbox Completo "false"
checkbox Antitoxoplasma "false"
checkbox \(Hbsag\) "false"
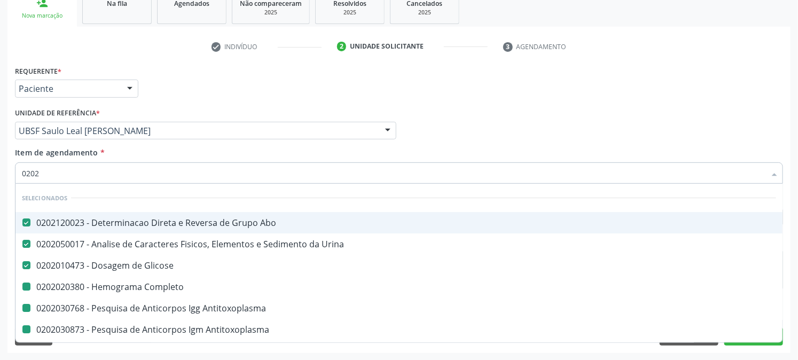
checkbox Fraco\) "false"
checkbox \(Elisa\) "false"
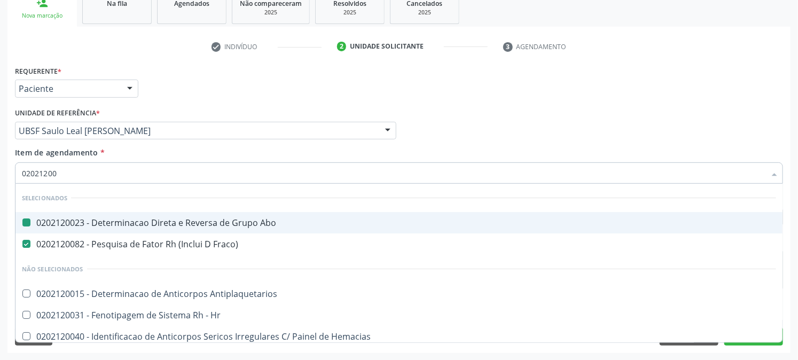
type input "020212009"
checkbox Abo "false"
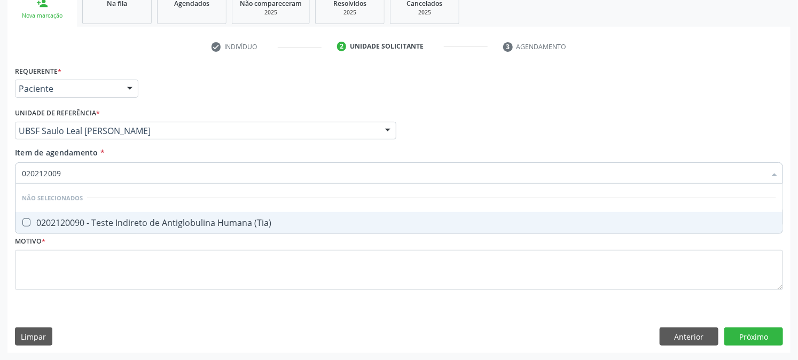
type input "0202120090"
click at [114, 221] on div "0202120090 - Teste Indireto de Antiglobulina Humana (Tia)" at bounding box center [399, 223] width 755 height 9
checkbox \(Tia\) "true"
click at [0, 234] on div "Acompanhamento Acompanhe a situação das marcações correntes e finalizadas Relat…" at bounding box center [399, 125] width 798 height 471
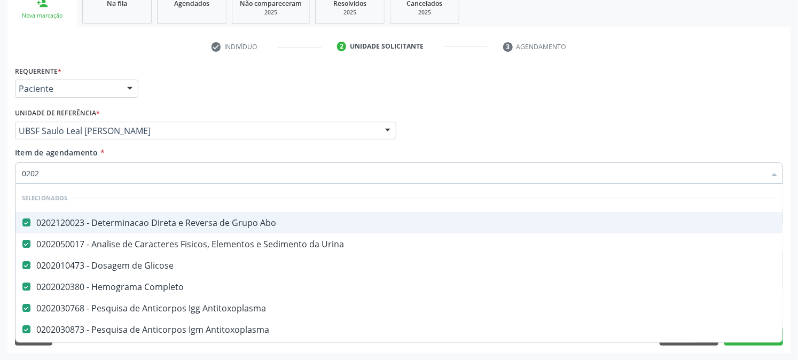
type input "02020"
checkbox \(Elisa\) "false"
checkbox \(Tia\) "false"
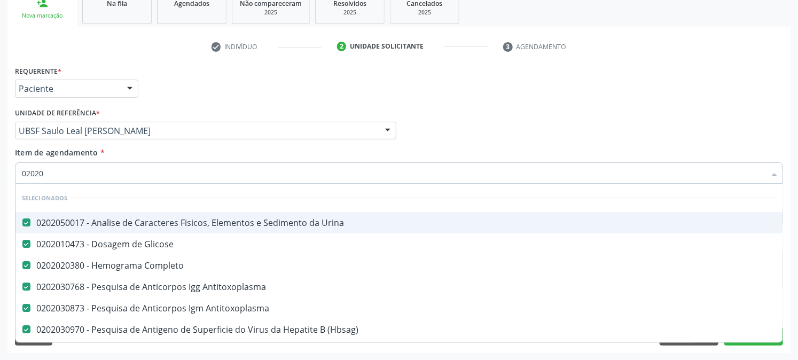
type input "020203"
checkbox \(Elisa\) "false"
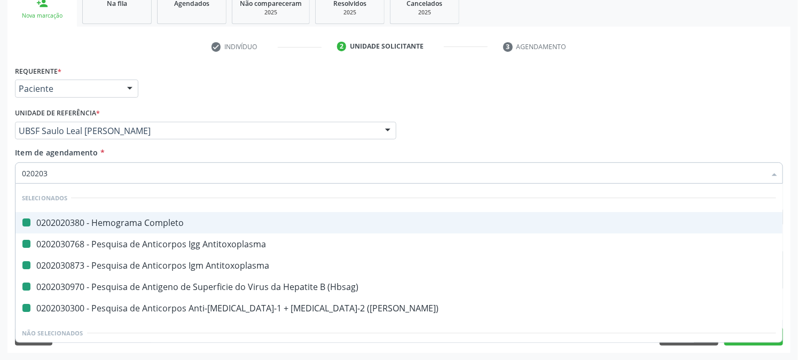
type input "0202031"
checkbox Completo "false"
checkbox Antitoxoplasma "false"
checkbox \(Hbsag\) "false"
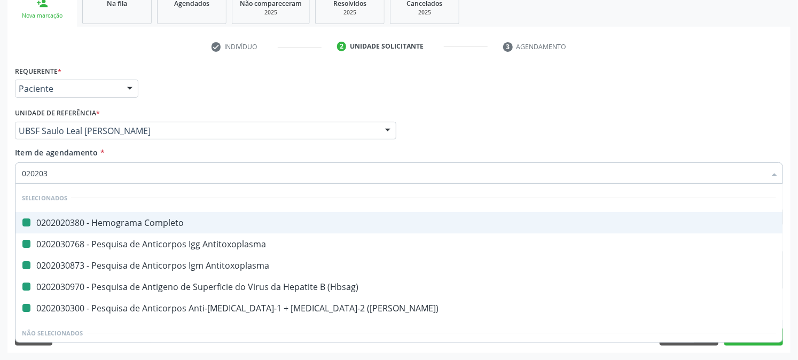
checkbox \(Elisa\) "false"
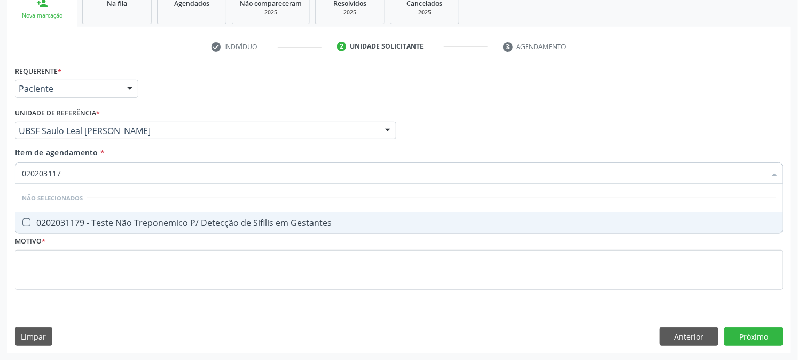
type input "0202031179"
click at [117, 225] on div "0202031179 - Teste Não Treponemico P/ Detecção de Sifilis em Gestantes" at bounding box center [399, 223] width 755 height 9
checkbox Gestantes "true"
click at [0, 228] on div "Acompanhamento Acompanhe a situação das marcações correntes e finalizadas Relat…" at bounding box center [399, 125] width 798 height 471
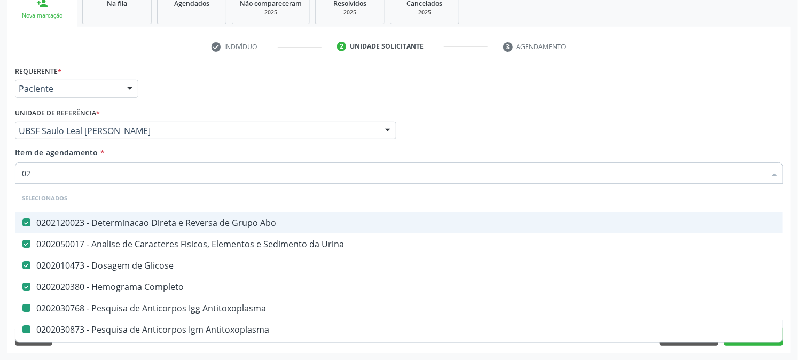
type input "021"
checkbox Antitoxoplasma "false"
checkbox \(Hbsag\) "false"
checkbox Fraco\) "false"
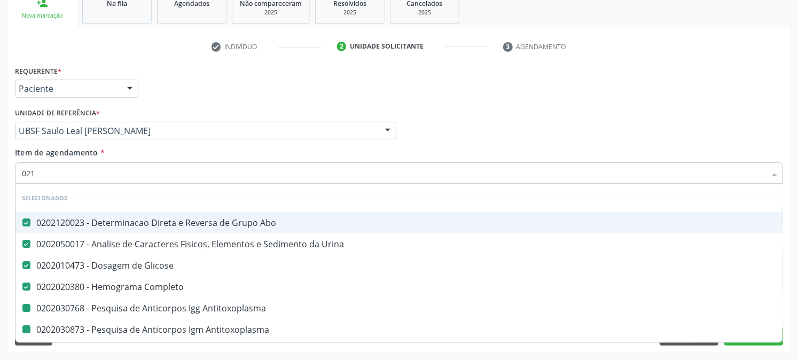
checkbox \(Elisa\) "false"
checkbox \(Tia\) "false"
checkbox Gestantes "false"
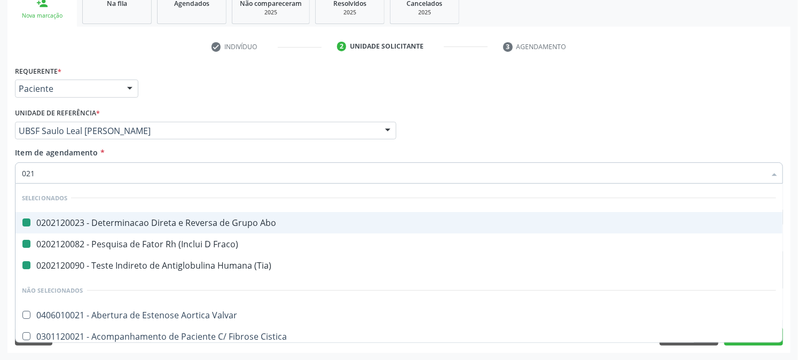
type input "0214"
checkbox Abo "false"
checkbox Fraco\) "false"
checkbox \(Tia\) "false"
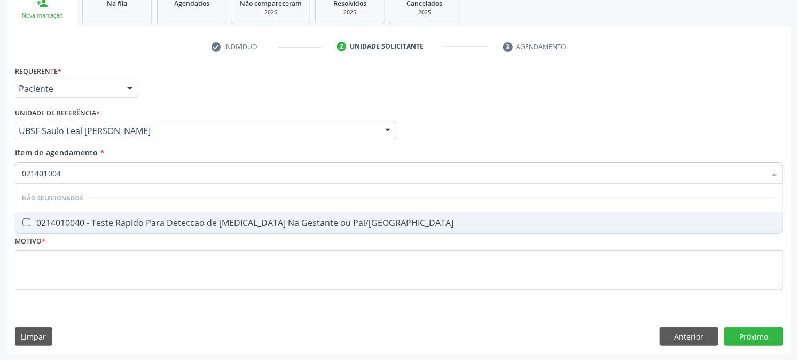
type input "0214010040"
click at [75, 223] on div "0214010040 - Teste Rapido Para Deteccao de Hiv Na Gestante ou Pai/Parceiro" at bounding box center [399, 223] width 755 height 9
checkbox Pai\/Parceiro "true"
click at [0, 246] on div "Acompanhamento Acompanhe a situação das marcações correntes e finalizadas Relat…" at bounding box center [399, 125] width 798 height 471
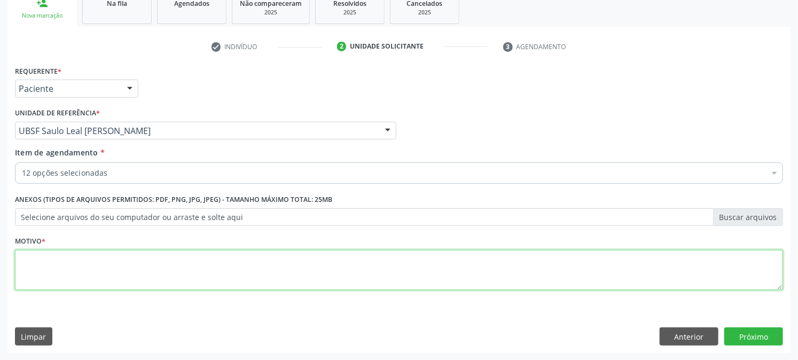
click at [110, 267] on textarea at bounding box center [399, 270] width 769 height 41
type textarea "GESTANTE COM 6SEM E 4D"
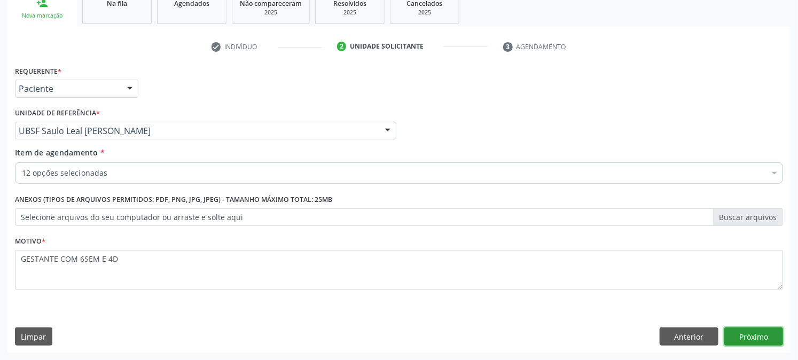
click at [757, 334] on button "Próximo" at bounding box center [754, 337] width 59 height 18
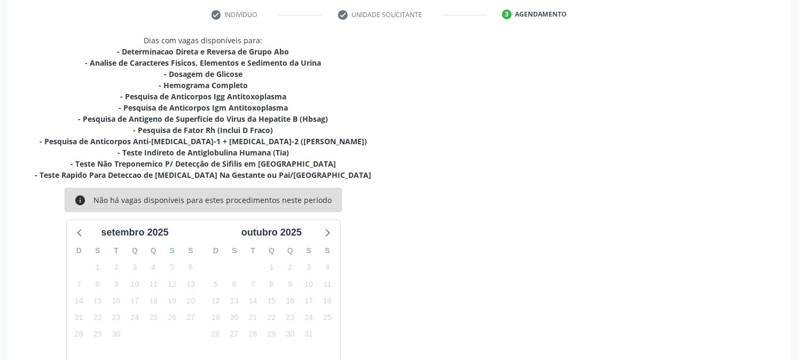
scroll to position [259, 0]
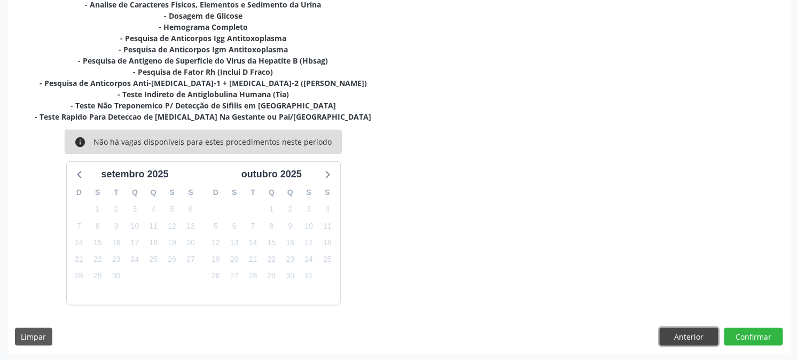
click at [683, 335] on button "Anterior" at bounding box center [689, 337] width 59 height 18
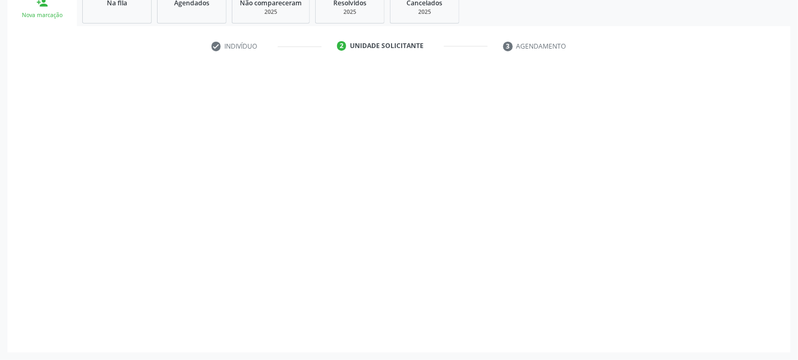
scroll to position [169, 0]
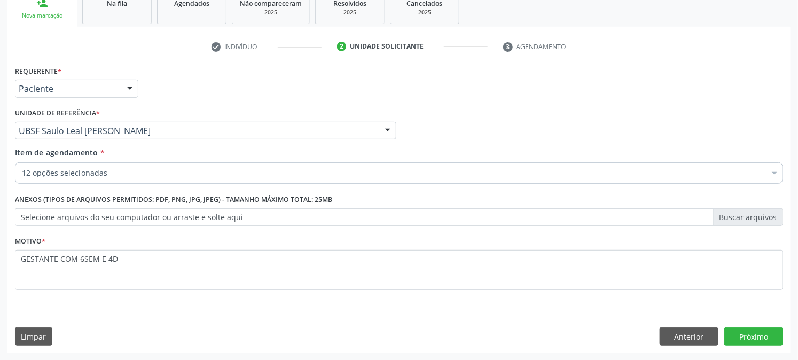
click at [164, 178] on div "12 opções selecionadas" at bounding box center [399, 172] width 769 height 21
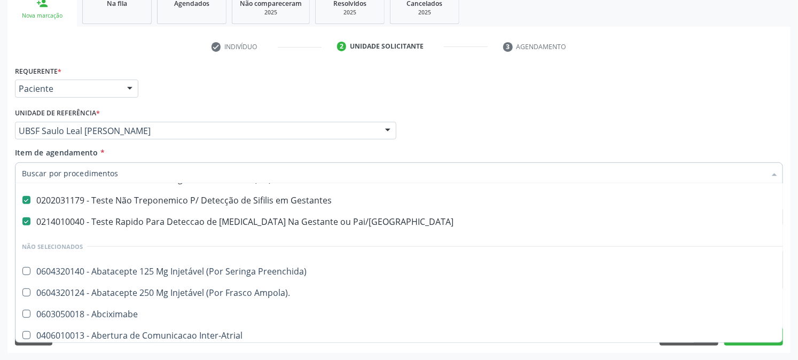
scroll to position [237, 0]
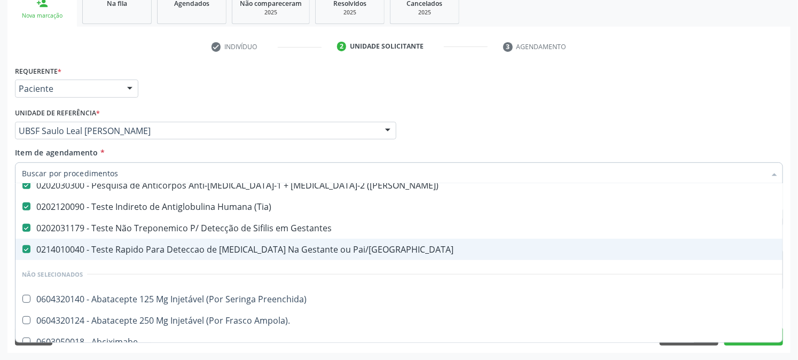
click at [25, 252] on Pai\/Parceiro at bounding box center [26, 249] width 8 height 8
click at [22, 252] on Pai\/Parceiro "checkbox" at bounding box center [18, 249] width 7 height 7
checkbox Pai\/Parceiro "false"
click at [0, 237] on div "Acompanhamento Acompanhe a situação das marcações correntes e finalizadas Relat…" at bounding box center [399, 125] width 798 height 471
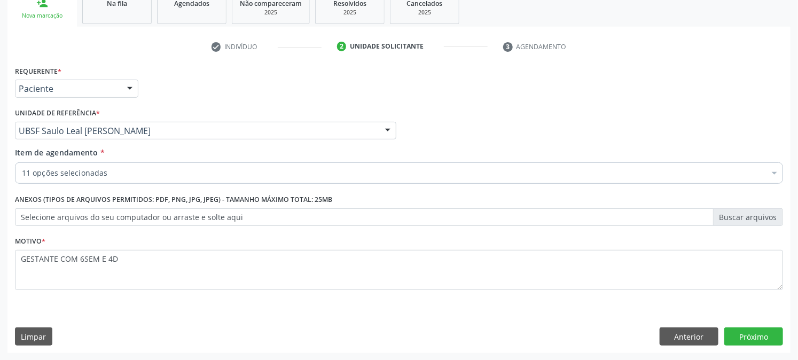
scroll to position [140, 0]
click at [741, 329] on button "Próximo" at bounding box center [754, 337] width 59 height 18
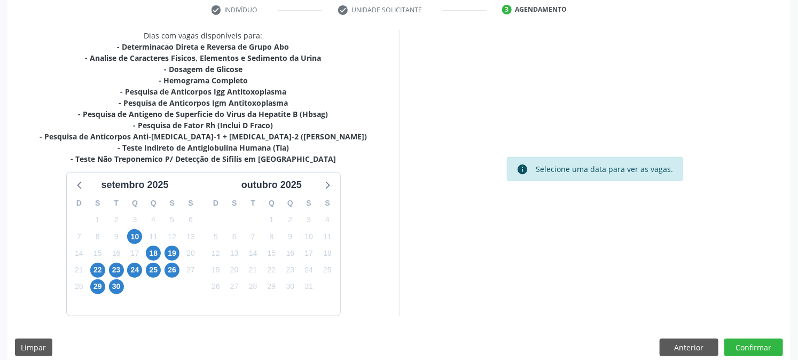
scroll to position [216, 0]
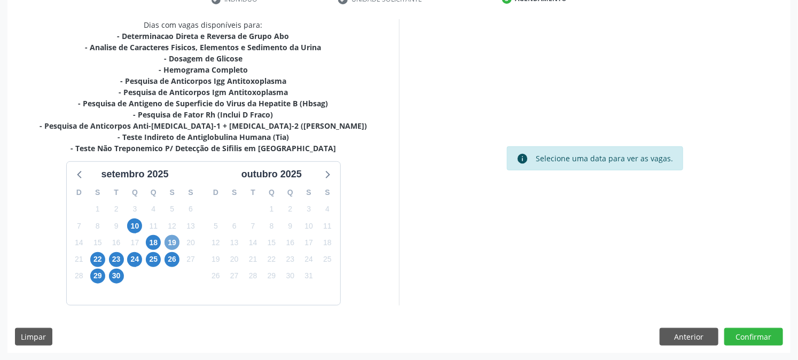
click at [175, 242] on span "19" at bounding box center [172, 242] width 15 height 15
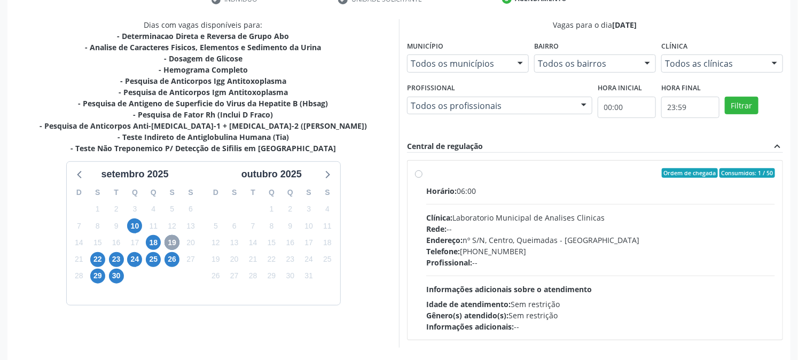
scroll to position [259, 0]
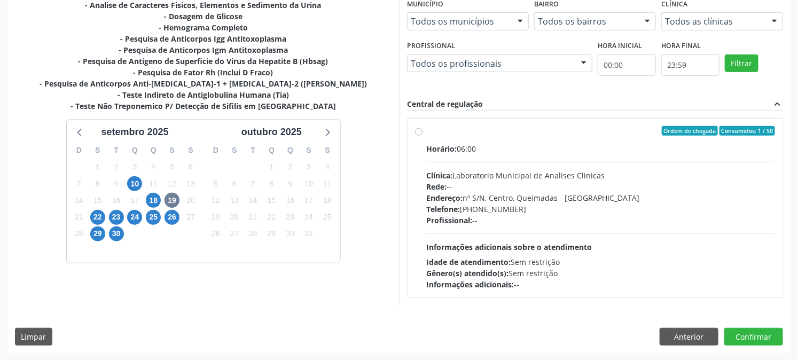
click at [568, 179] on div "Clínica: Laboratorio Municipal de Analises Clinicas" at bounding box center [600, 175] width 349 height 11
click at [423, 136] on input "Ordem de chegada Consumidos: 1 / 50 Horário: 06:00 Clínica: Laboratorio Municip…" at bounding box center [418, 131] width 7 height 10
radio input "true"
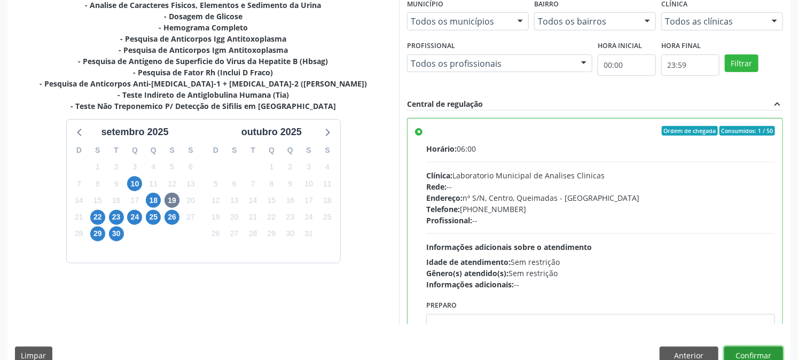
click at [755, 350] on button "Confirmar" at bounding box center [754, 356] width 59 height 18
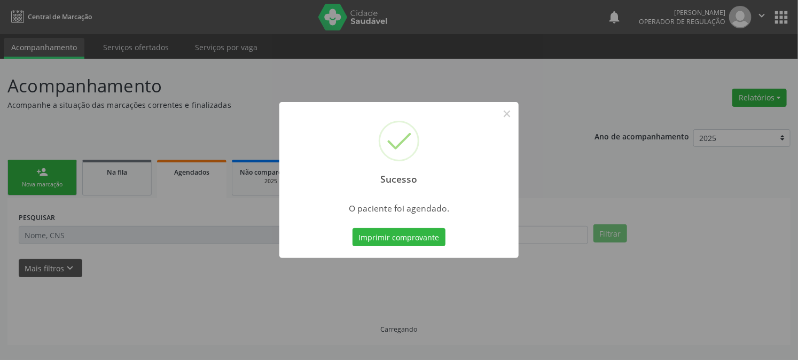
scroll to position [0, 0]
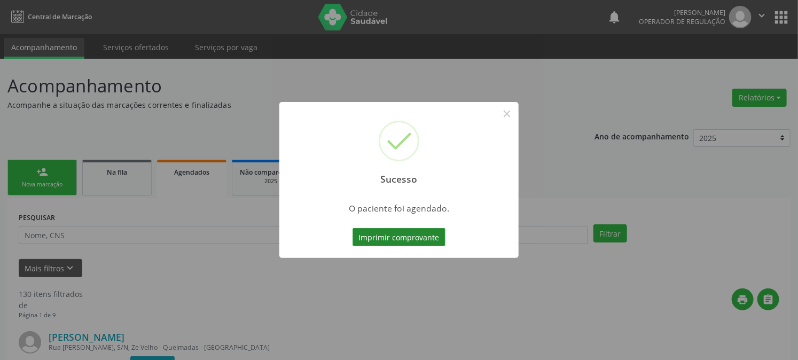
click at [388, 238] on button "Imprimir comprovante" at bounding box center [399, 237] width 93 height 18
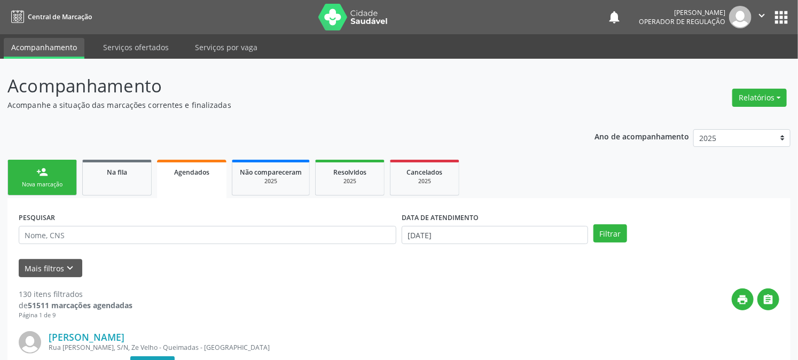
click at [41, 175] on div "person_add" at bounding box center [42, 172] width 12 height 12
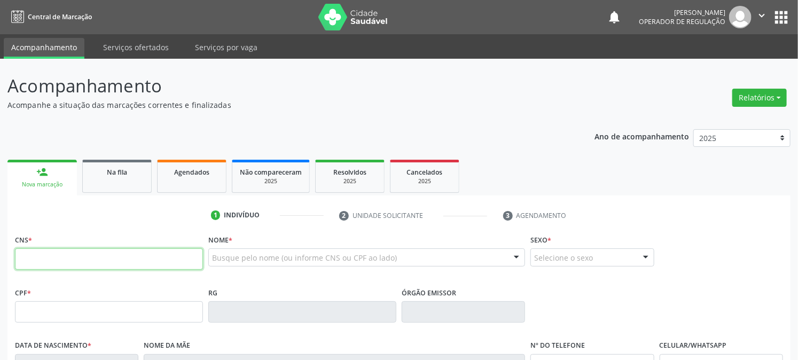
click at [77, 251] on input "text" at bounding box center [109, 259] width 188 height 21
type input "700 0042 5121 5502"
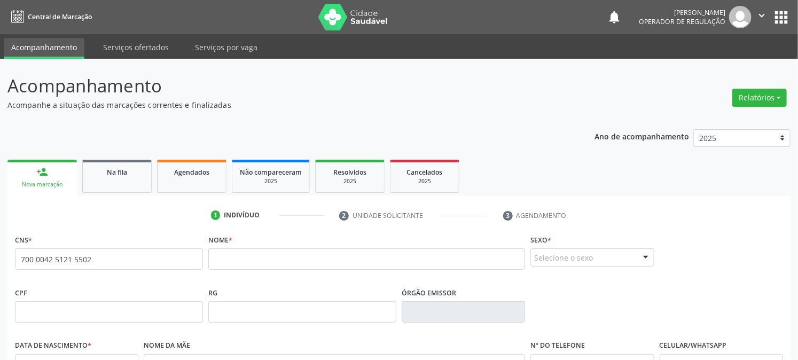
click at [778, 17] on button "apps" at bounding box center [781, 17] width 19 height 19
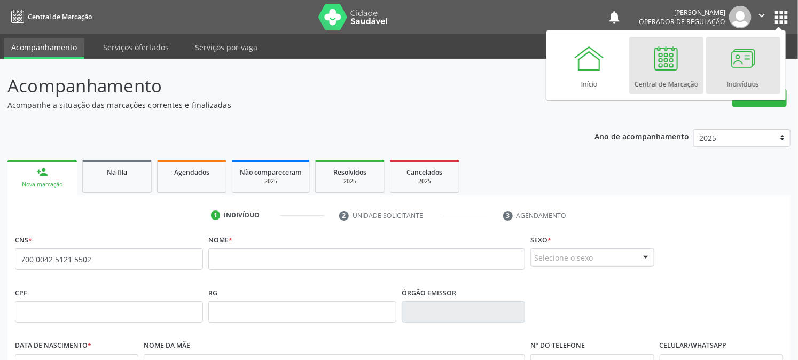
click at [746, 66] on div at bounding box center [743, 58] width 32 height 32
